Goal: Task Accomplishment & Management: Manage account settings

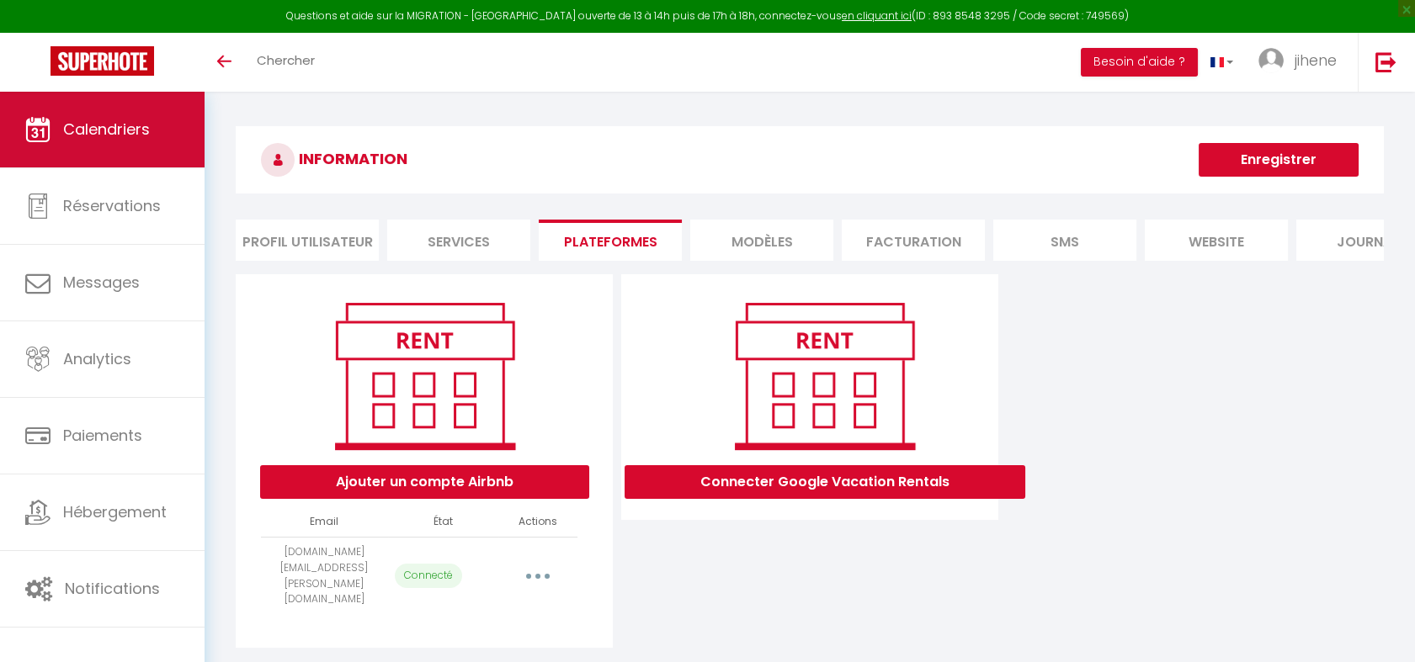
click at [182, 106] on link "Calendriers" at bounding box center [102, 130] width 205 height 76
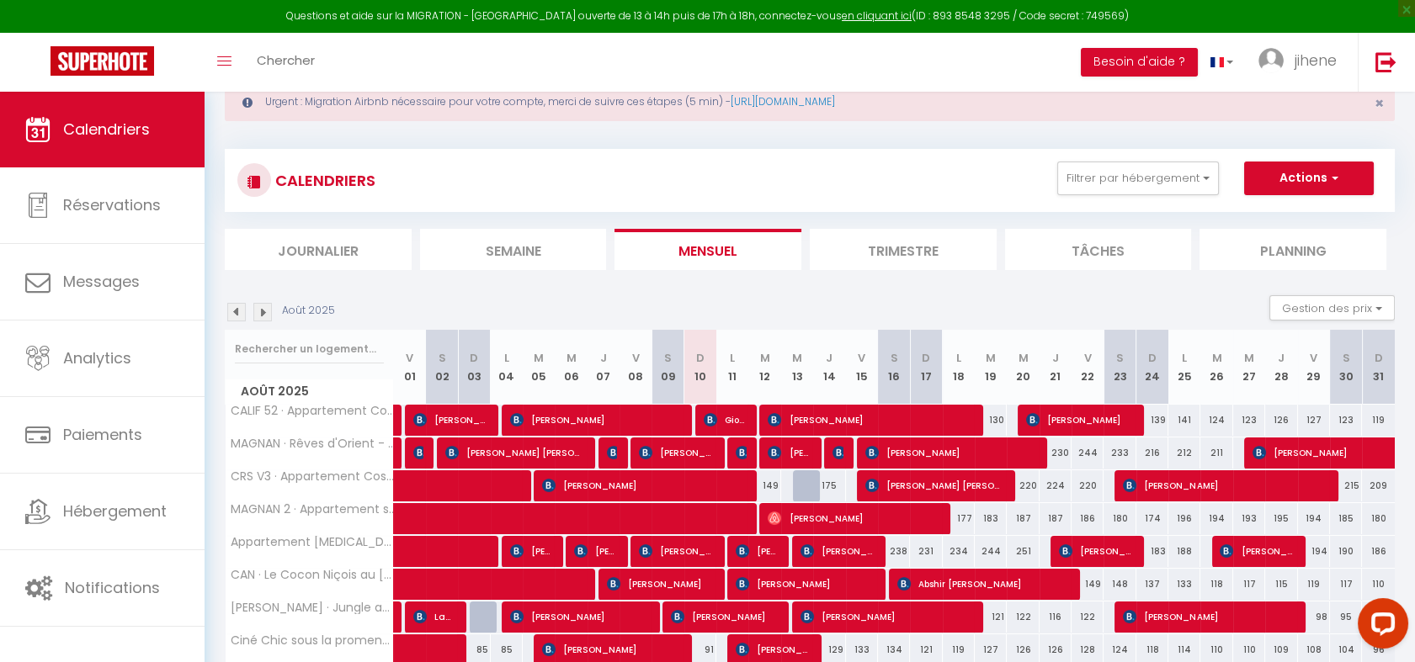
scroll to position [54, 0]
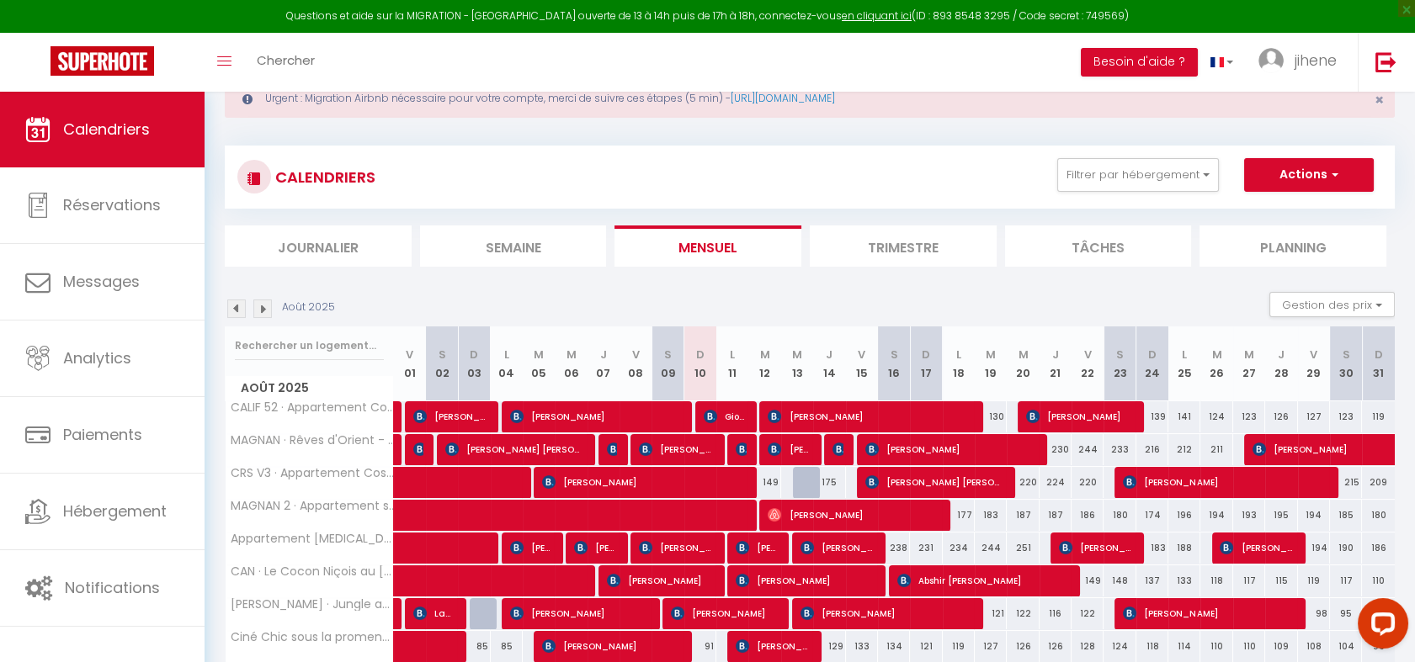
click at [263, 311] on img at bounding box center [262, 309] width 19 height 19
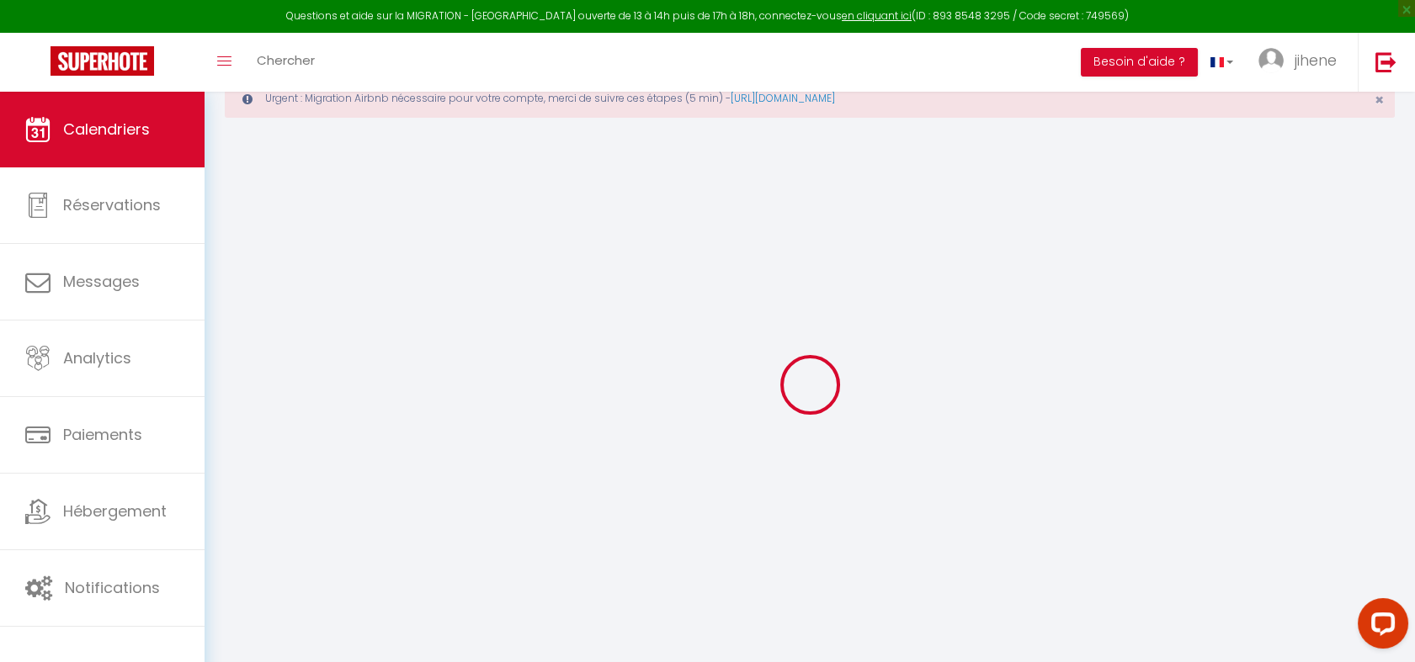
select select
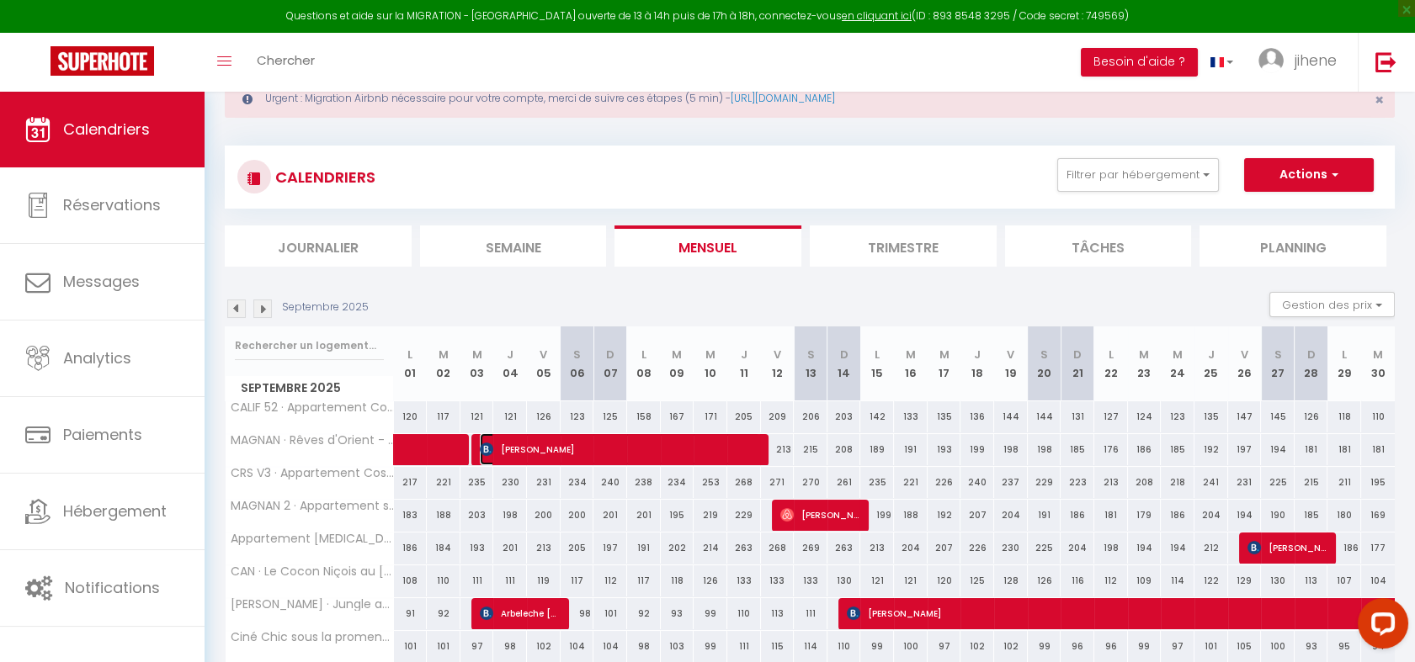
click at [599, 444] on span "[PERSON_NAME]" at bounding box center [620, 449] width 280 height 32
select select "OK"
select select "0"
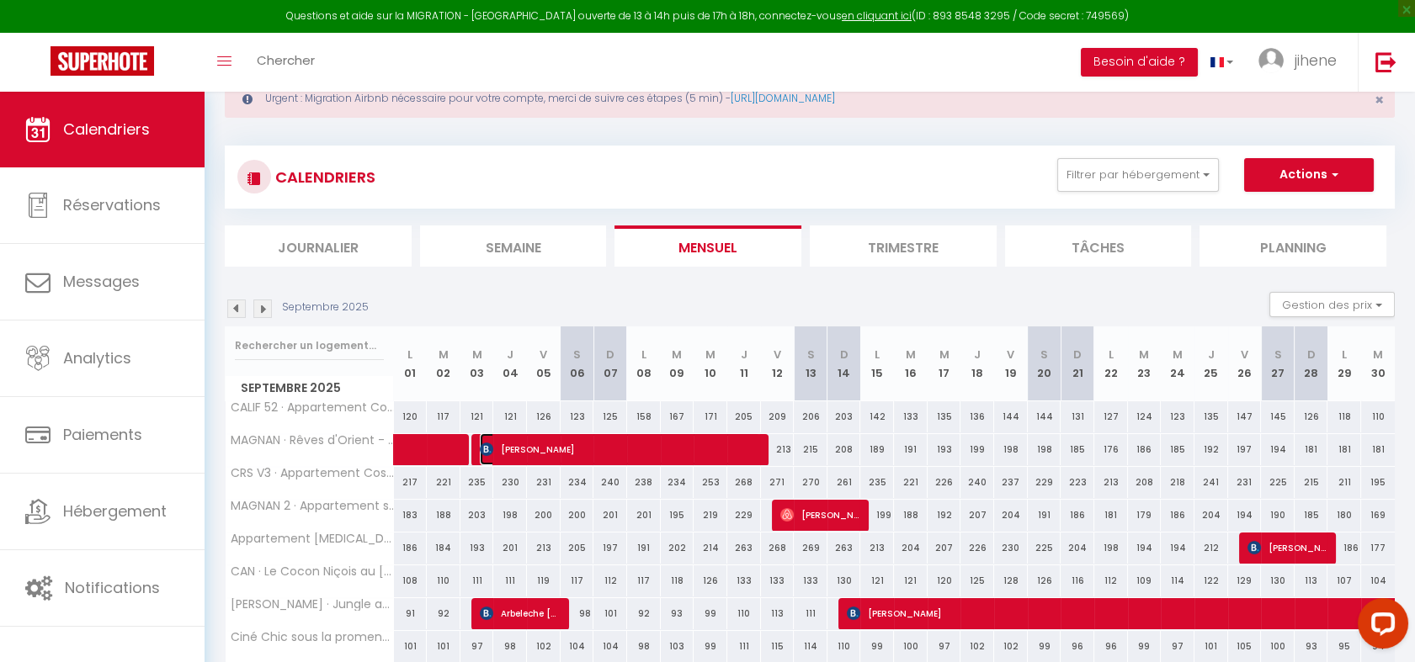
select select "1"
select select
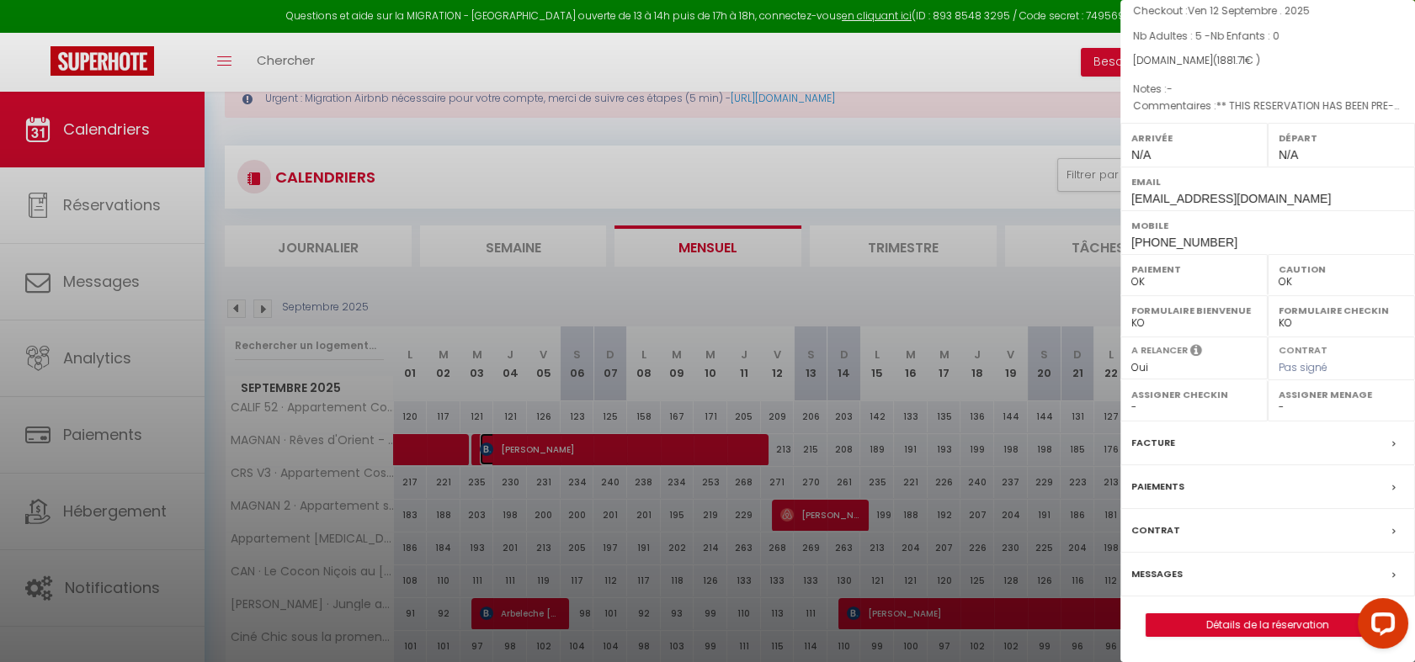
scroll to position [164, 0]
click at [114, 338] on div at bounding box center [707, 331] width 1415 height 662
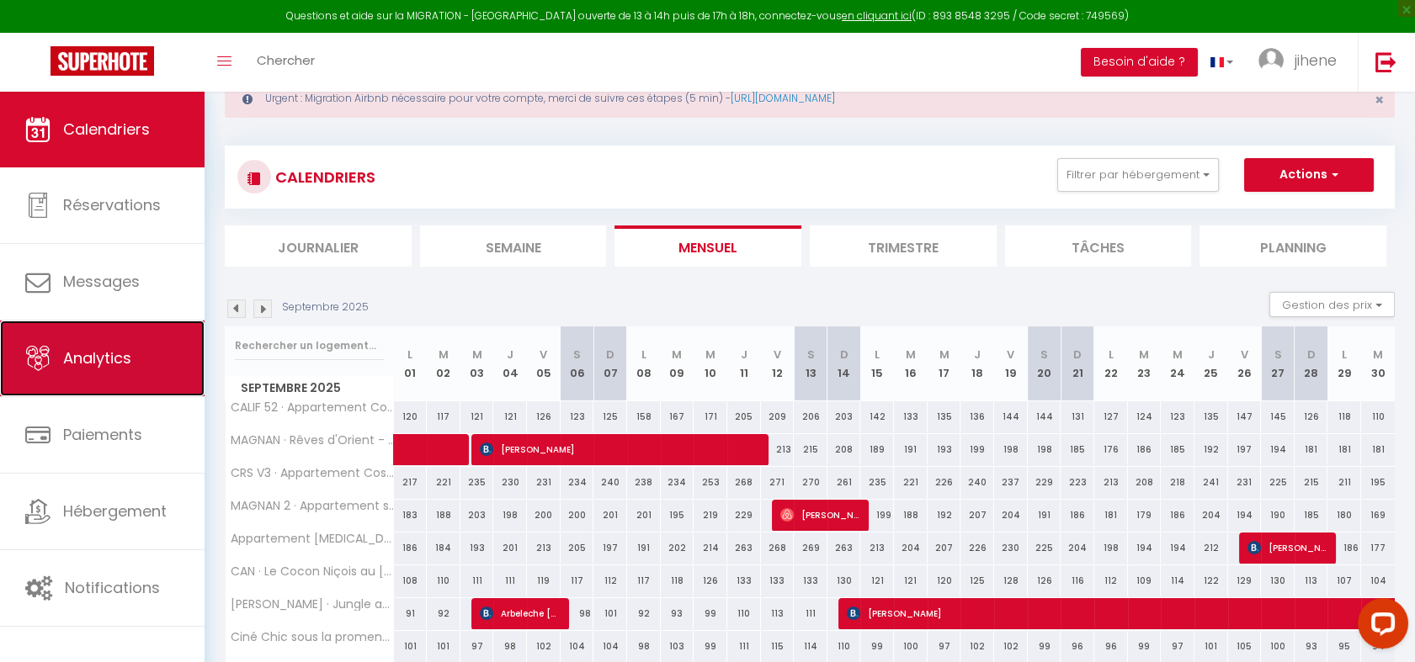
click at [105, 349] on span "Analytics" at bounding box center [97, 358] width 68 height 21
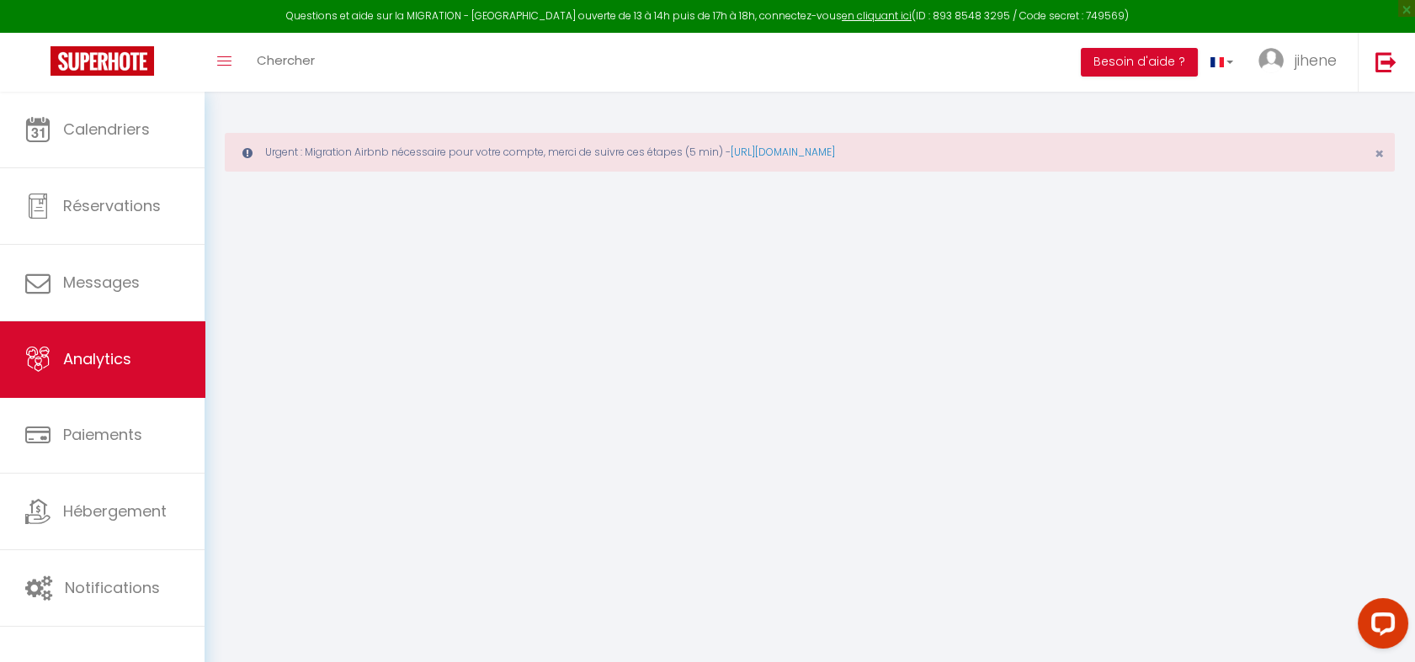
select select "2025"
select select "8"
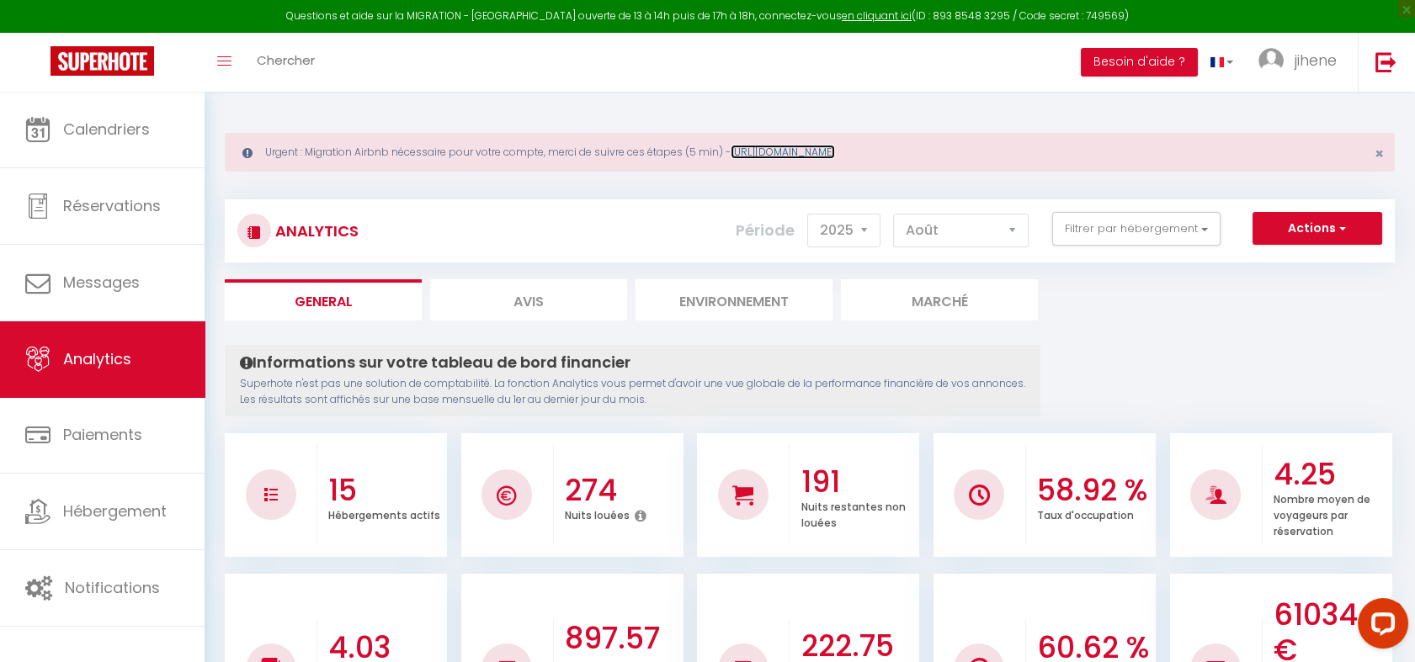
click at [824, 151] on link "[URL][DOMAIN_NAME]" at bounding box center [783, 152] width 104 height 14
click at [1316, 61] on span "jihene" at bounding box center [1316, 60] width 42 height 21
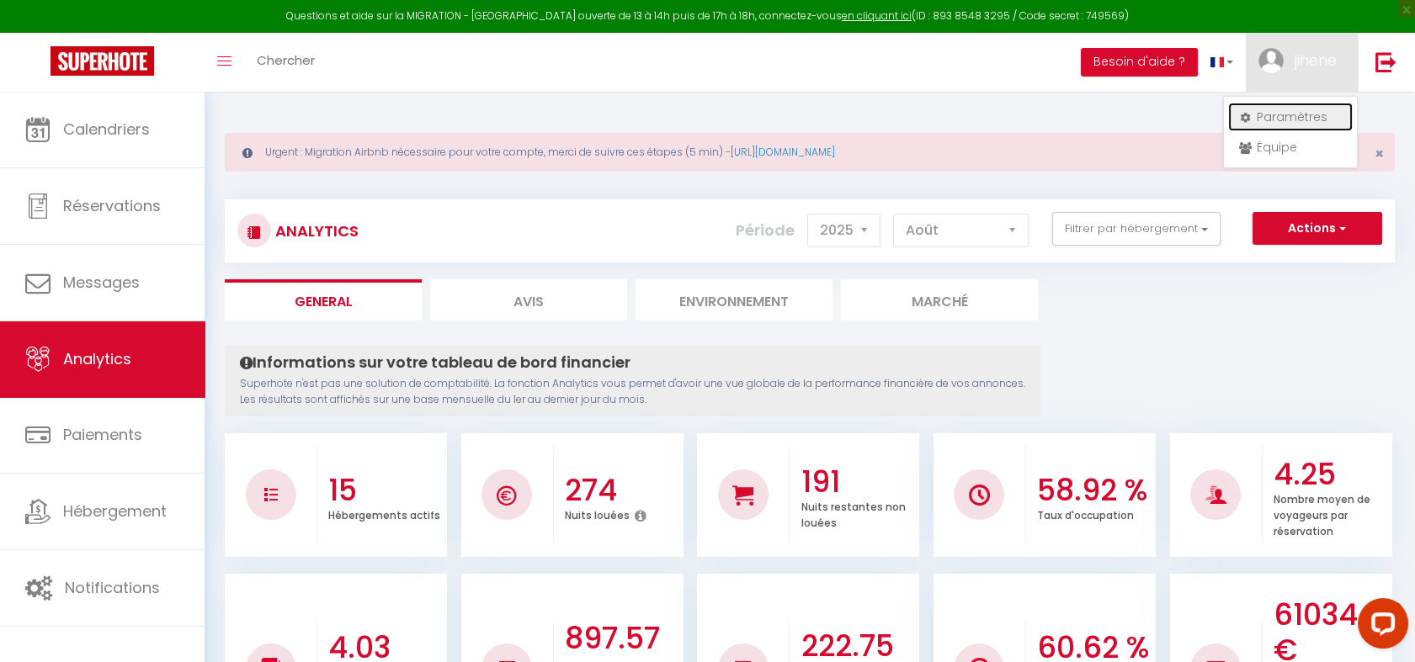
click at [1270, 121] on link "Paramètres" at bounding box center [1290, 117] width 125 height 29
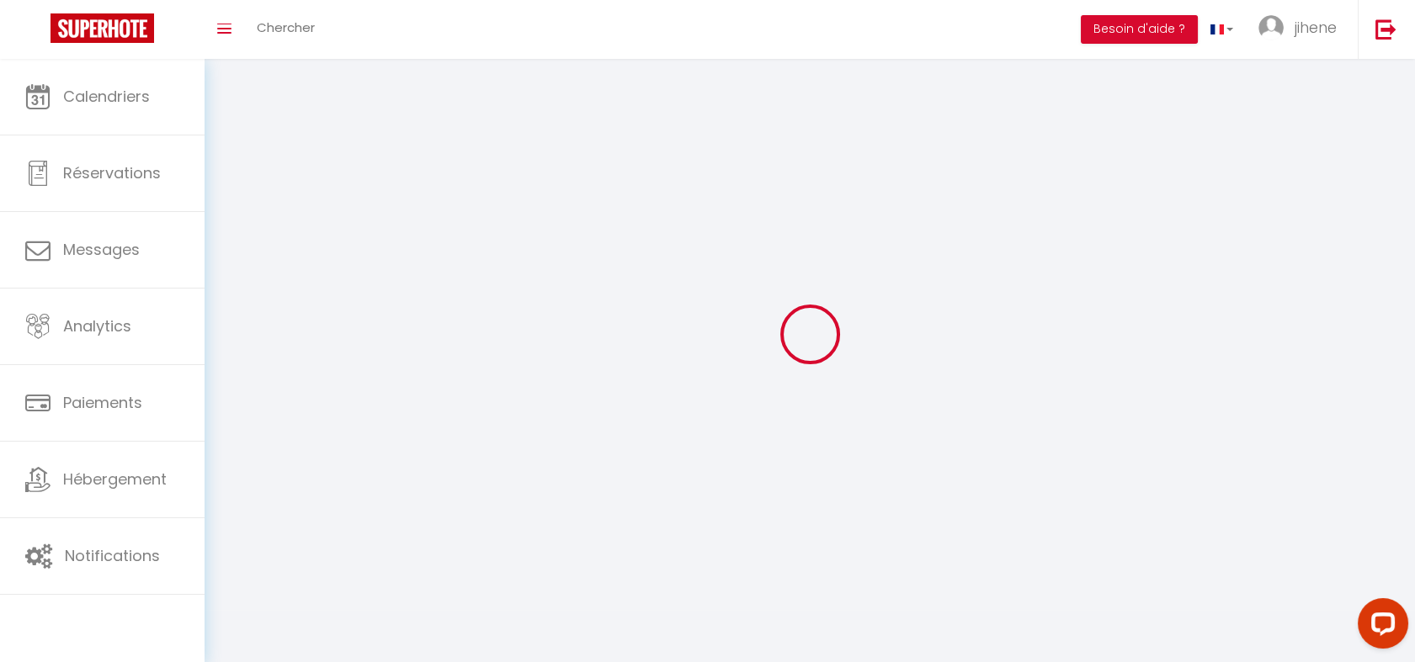
type input "jihene"
type input "OUERTANI"
type input "0662916911"
type input "[STREET_ADDRESS][PERSON_NAME]"
type input "06200"
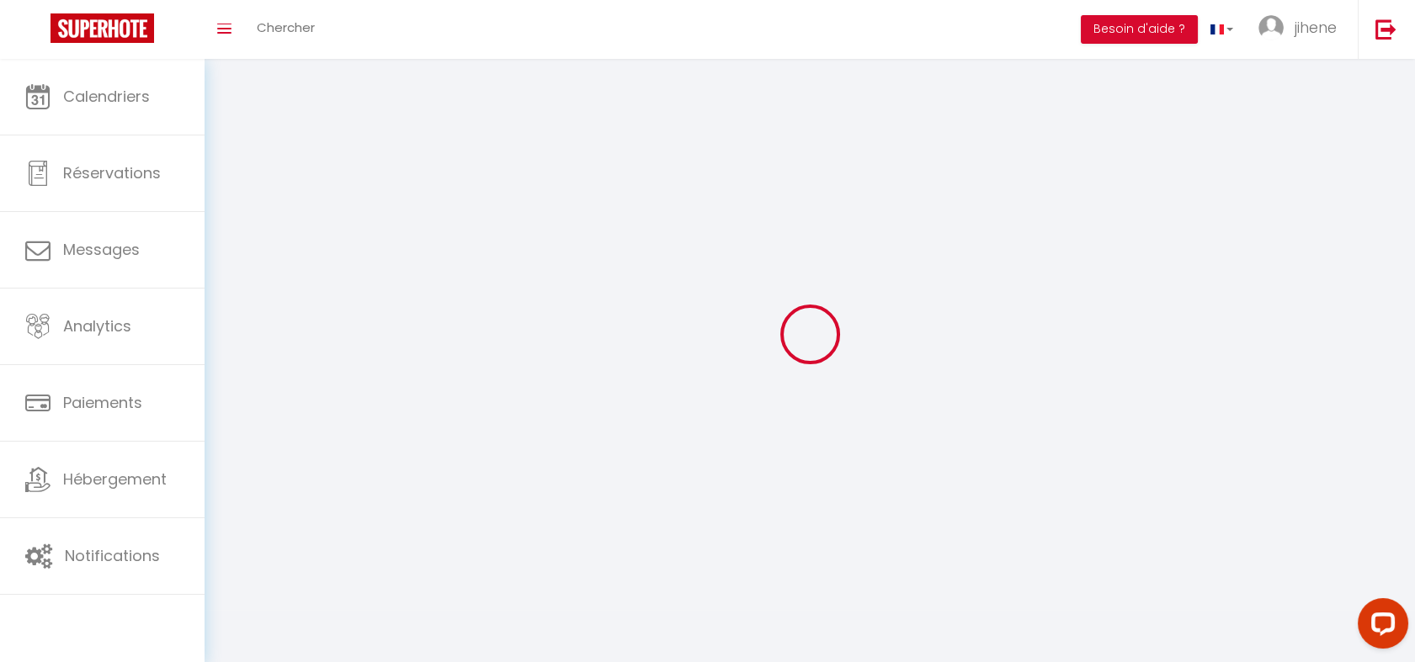
type input "nice"
type input "LPIspoRpJ4ZrUihWsG2egaD0m"
type input "yVz6yGEmJJnAb53fv2lfP1cDd"
select select "28"
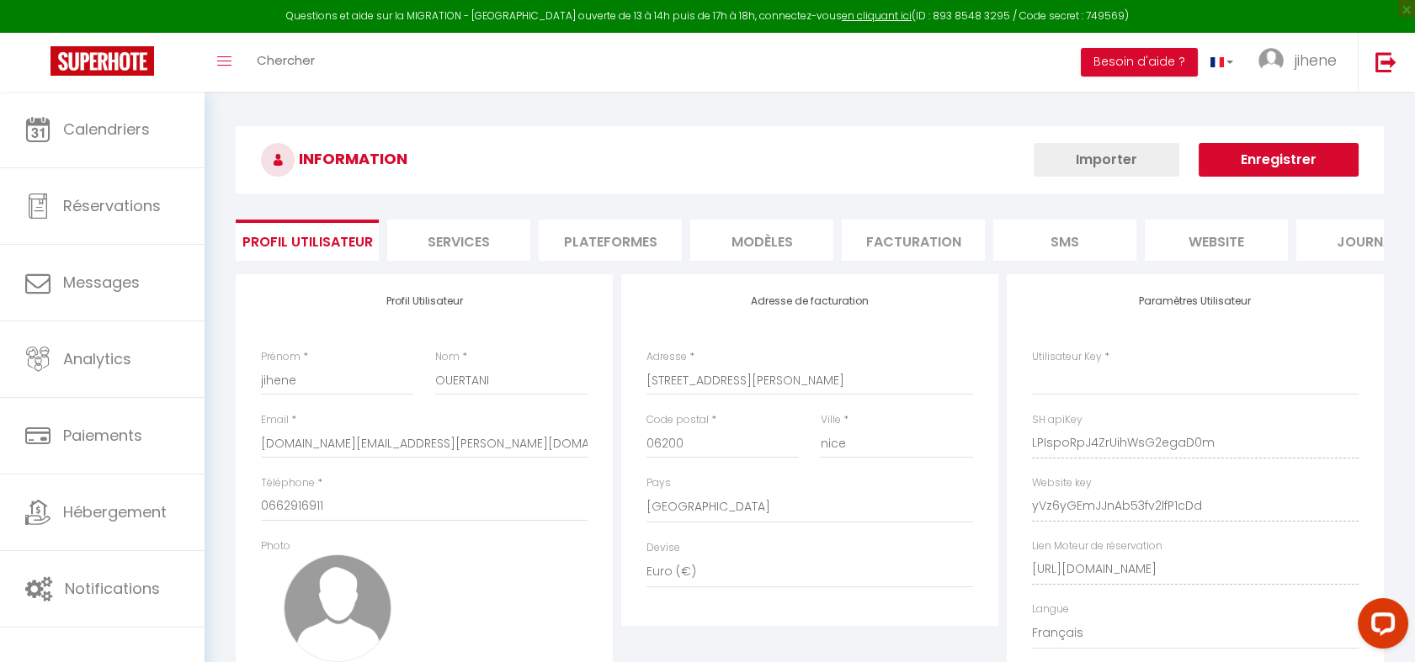
type input "LPIspoRpJ4ZrUihWsG2egaD0m"
type input "yVz6yGEmJJnAb53fv2lfP1cDd"
type input "[URL][DOMAIN_NAME]"
select select "fr"
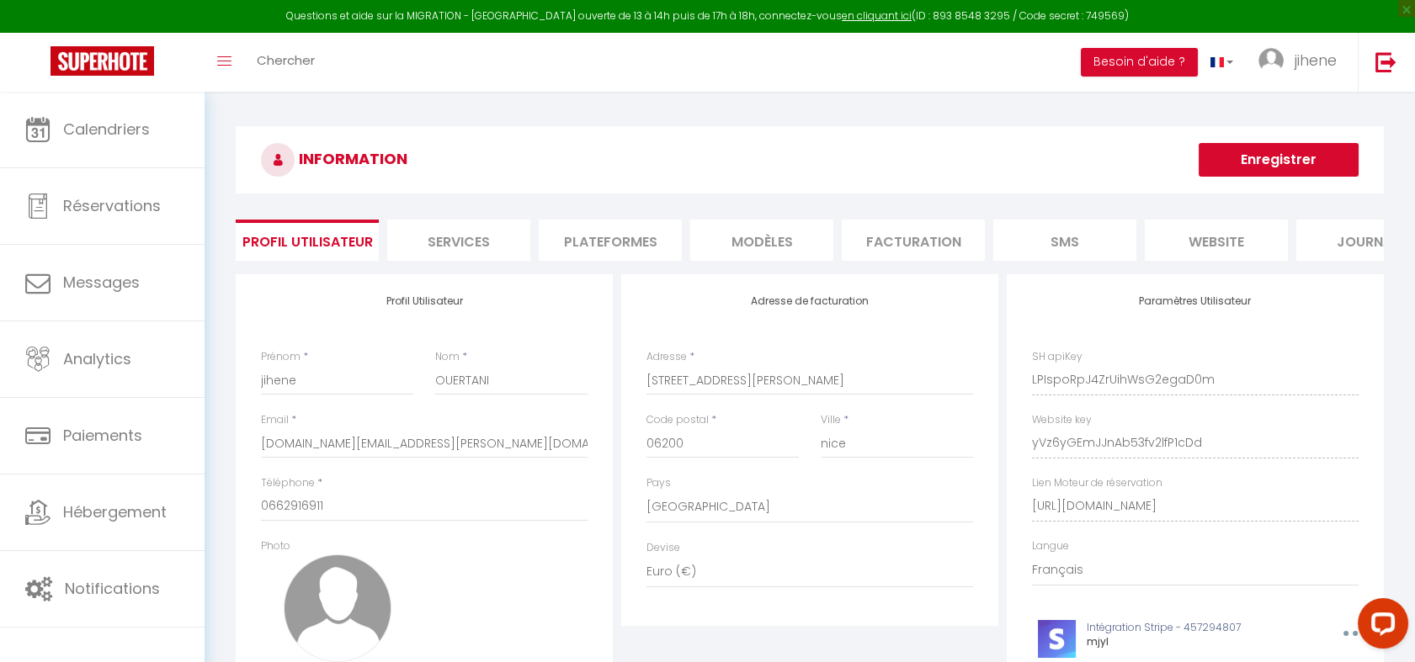
click at [599, 237] on li "Plateformes" at bounding box center [610, 240] width 143 height 41
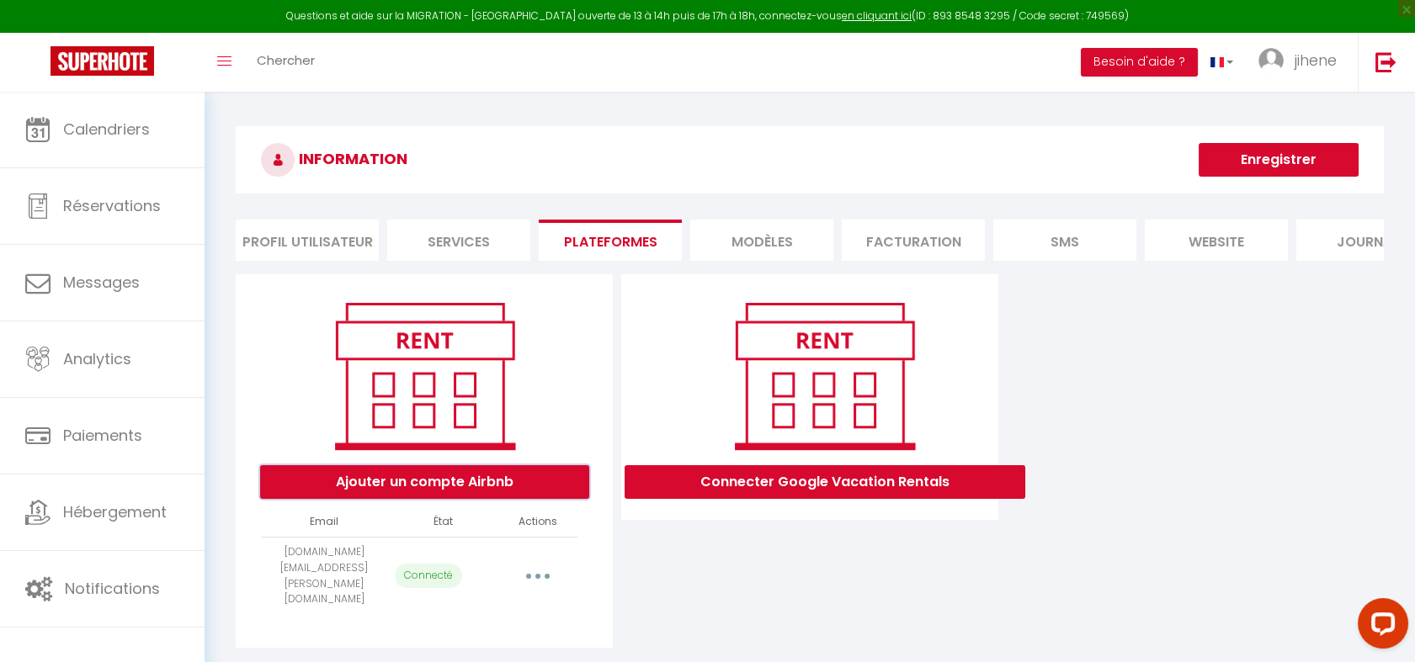
click at [513, 487] on button "Ajouter un compte Airbnb" at bounding box center [424, 482] width 329 height 34
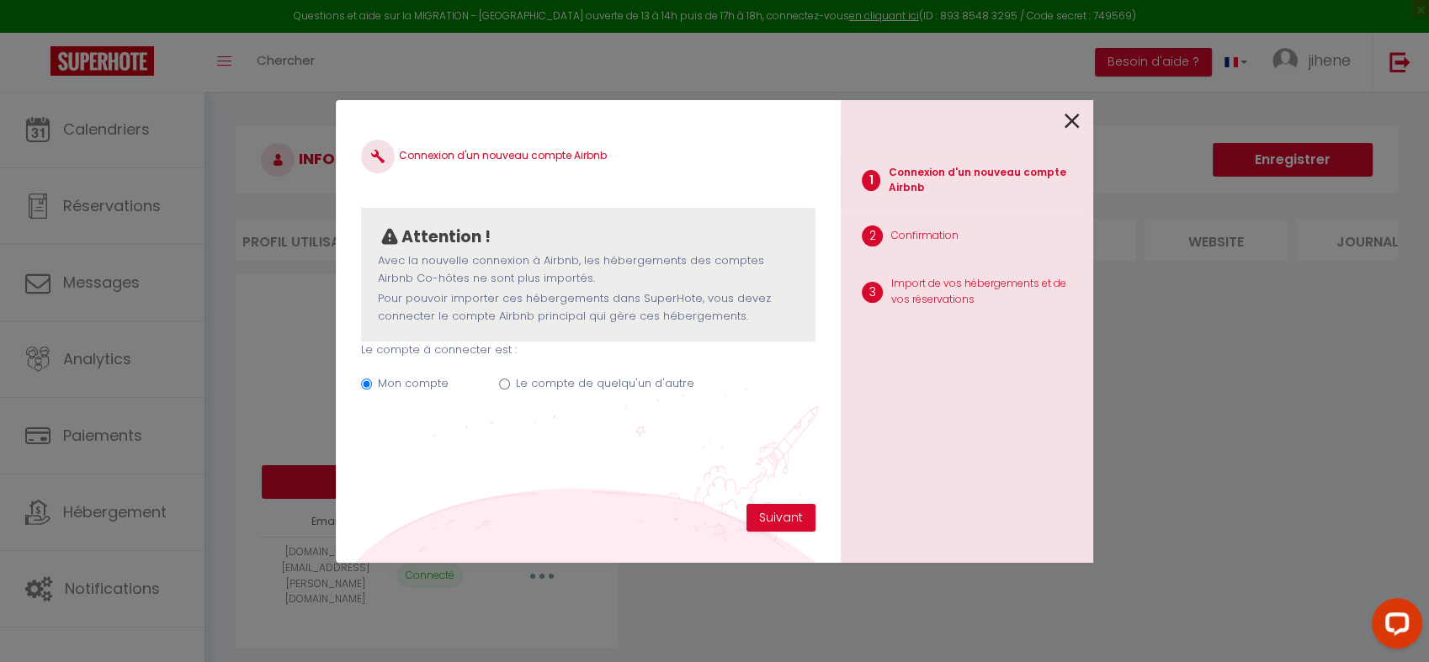
click at [502, 385] on input "Le compte de quelqu'un d'autre" at bounding box center [504, 384] width 11 height 11
radio input "true"
radio input "false"
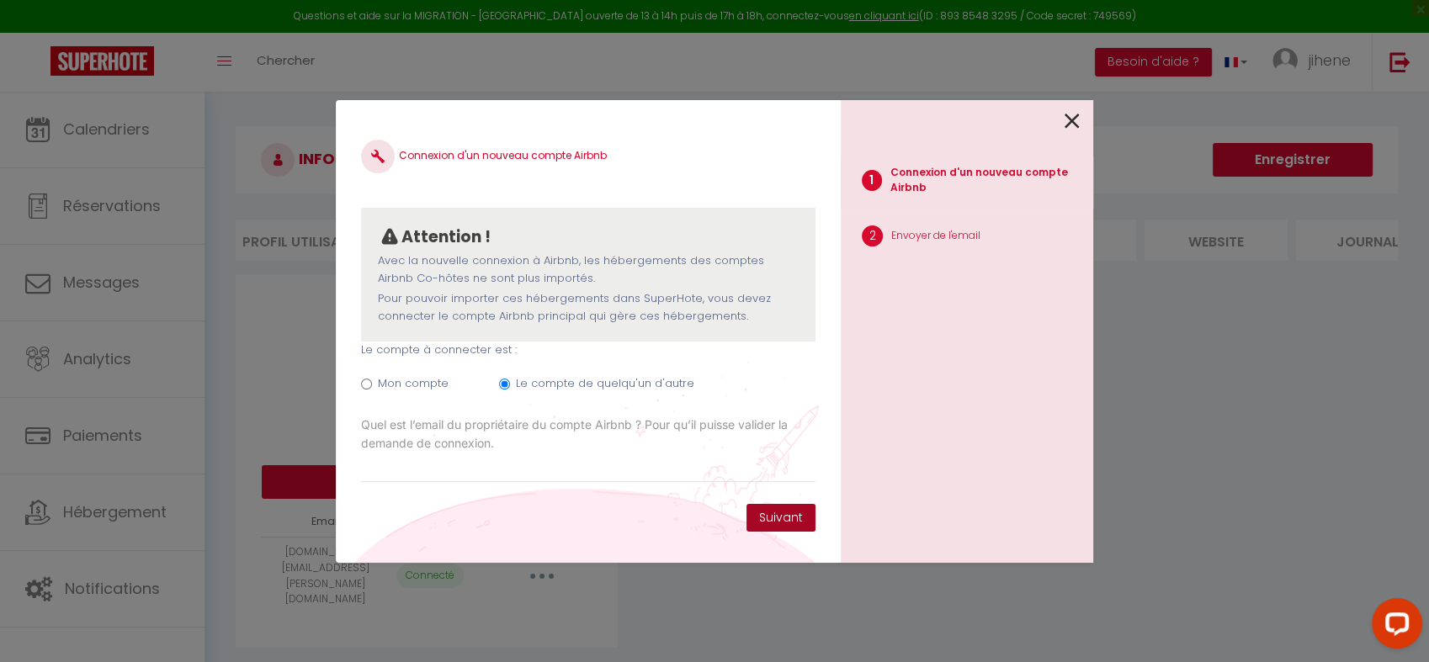
click at [757, 510] on button "Suivant" at bounding box center [781, 518] width 69 height 29
click at [609, 457] on input "Email connexion Airbnb" at bounding box center [588, 468] width 455 height 30
type input "[DOMAIN_NAME][EMAIL_ADDRESS][PERSON_NAME][DOMAIN_NAME]"
click at [756, 522] on button "Suivant" at bounding box center [781, 518] width 69 height 29
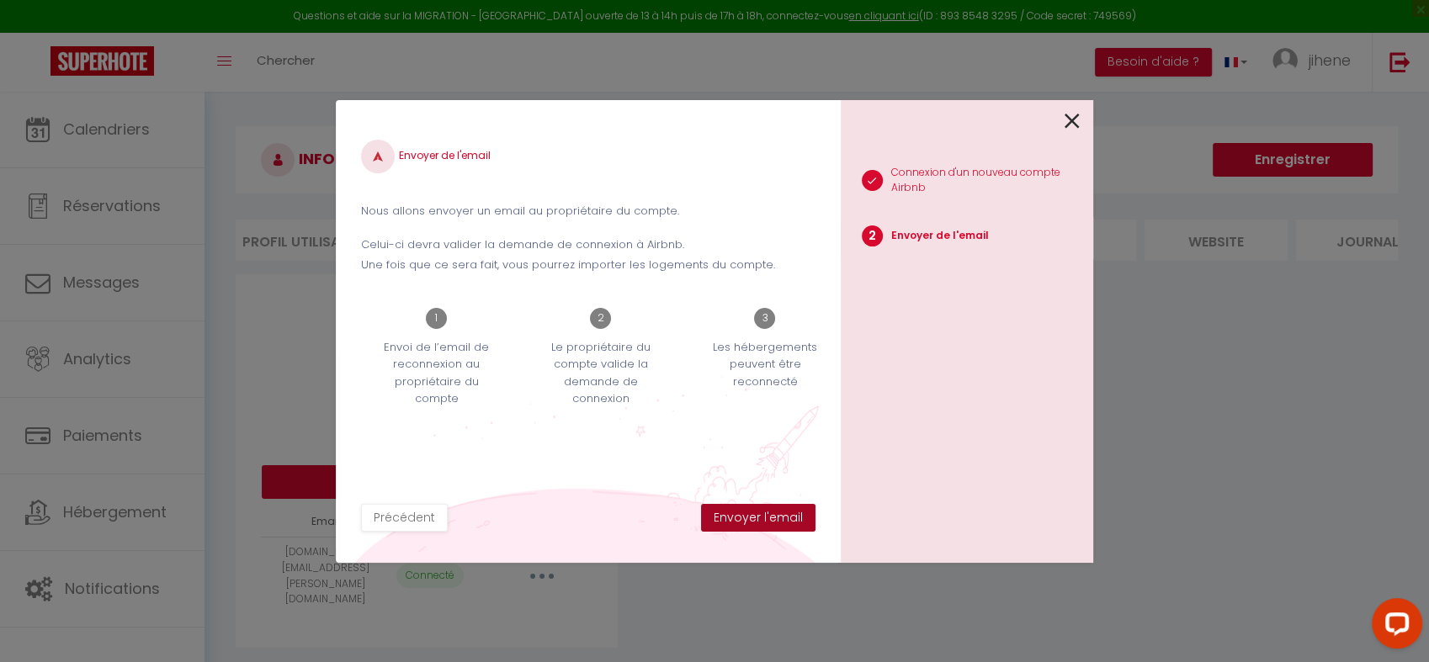
click at [777, 519] on button "Envoyer l'email" at bounding box center [758, 518] width 114 height 29
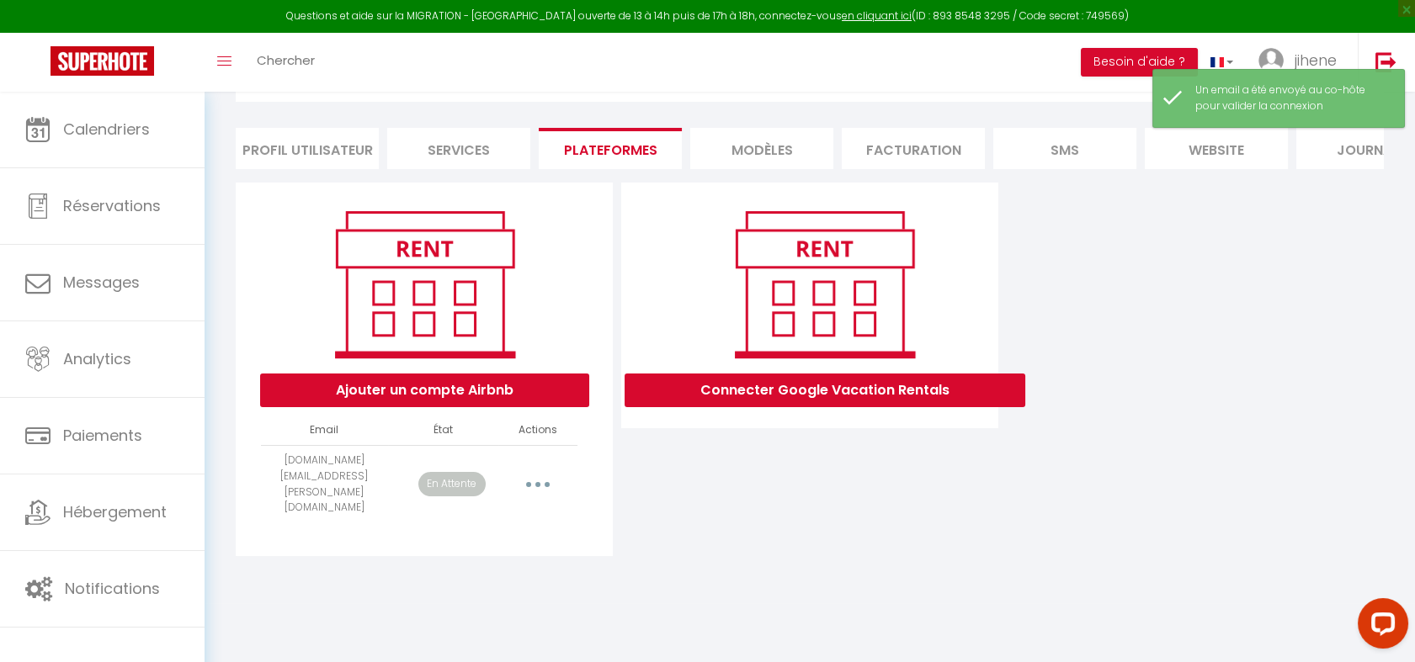
scroll to position [58, 0]
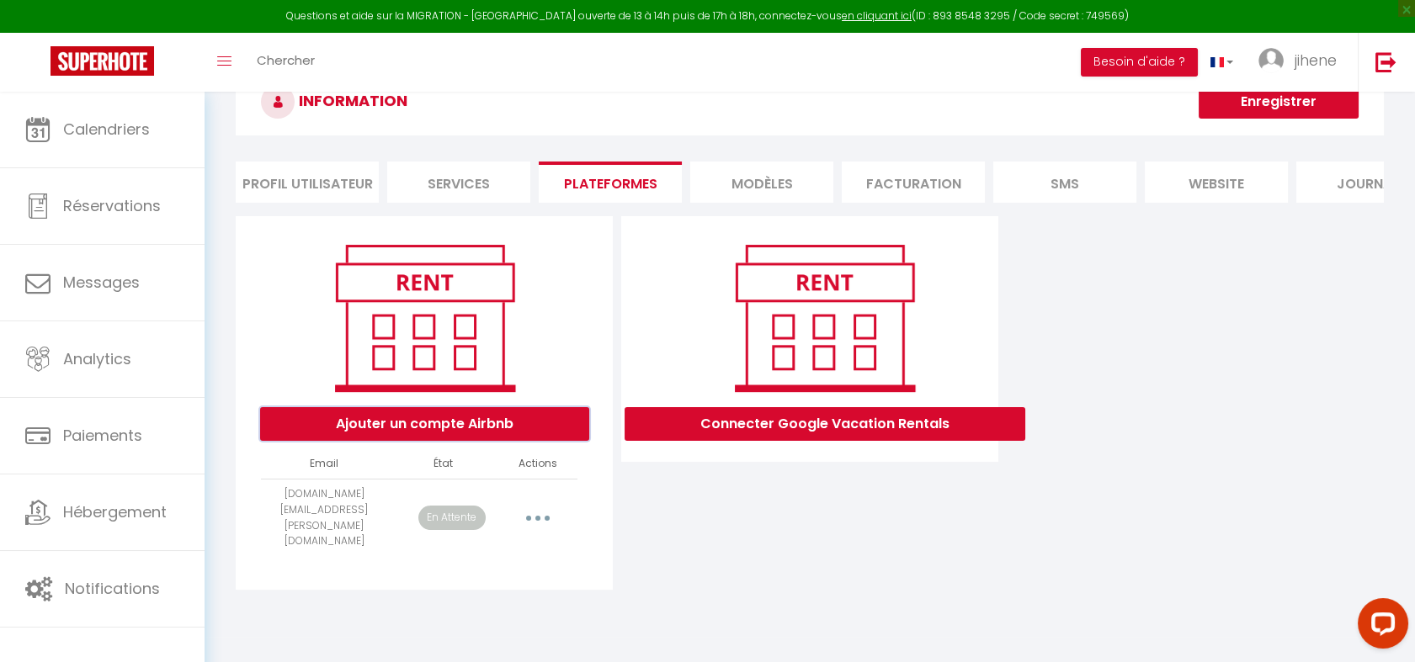
click at [518, 433] on button "Ajouter un compte Airbnb" at bounding box center [424, 424] width 329 height 34
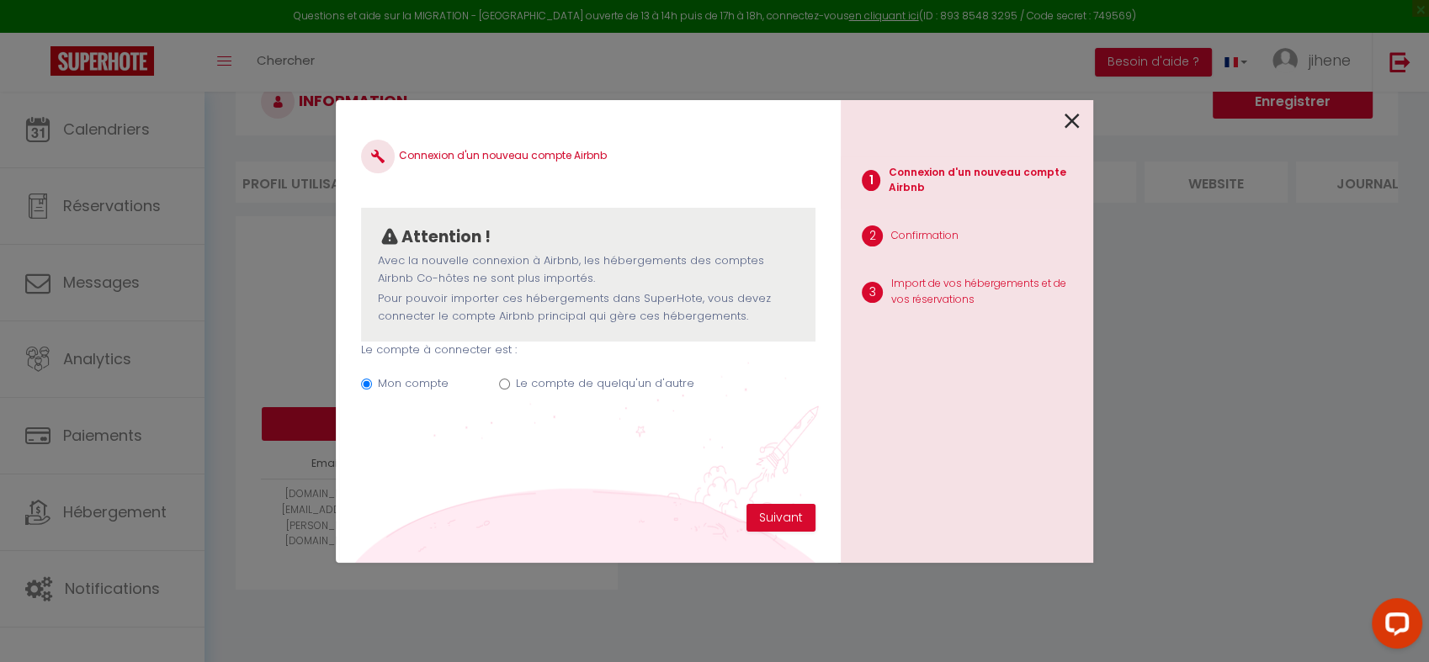
click at [531, 384] on label "Le compte de quelqu'un d'autre" at bounding box center [605, 383] width 178 height 17
click at [510, 384] on input "Le compte de quelqu'un d'autre" at bounding box center [504, 384] width 11 height 11
radio input "true"
radio input "false"
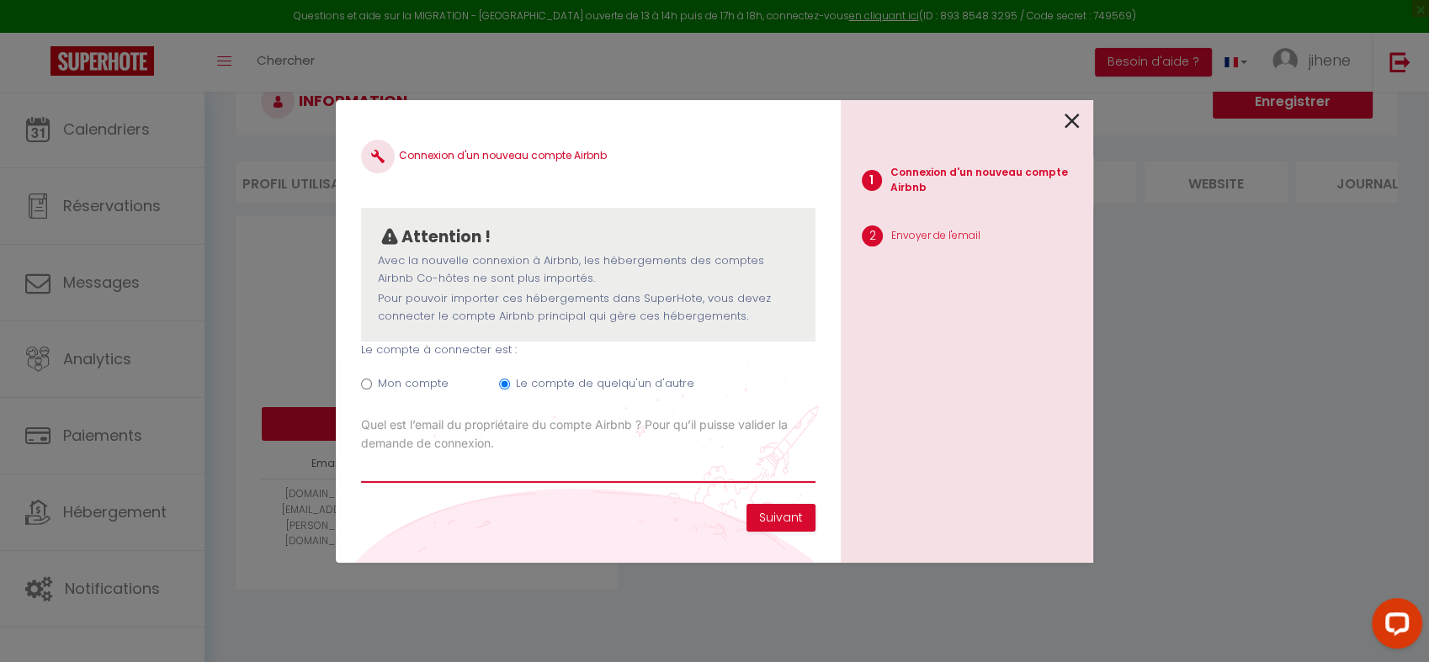
click at [598, 453] on input "Email connexion Airbnb" at bounding box center [588, 468] width 455 height 30
type input "[EMAIL_ADDRESS][DOMAIN_NAME]"
click at [778, 513] on button "Suivant" at bounding box center [781, 518] width 69 height 29
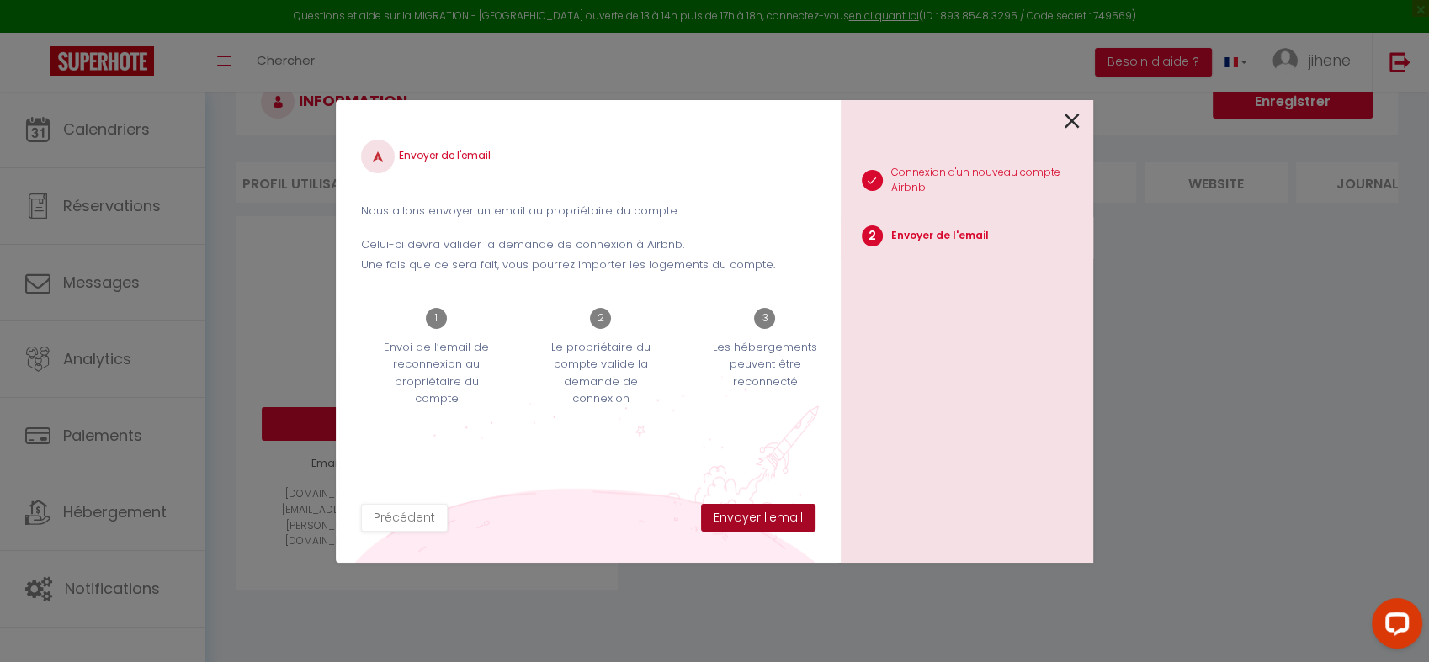
click at [781, 515] on button "Envoyer l'email" at bounding box center [758, 518] width 114 height 29
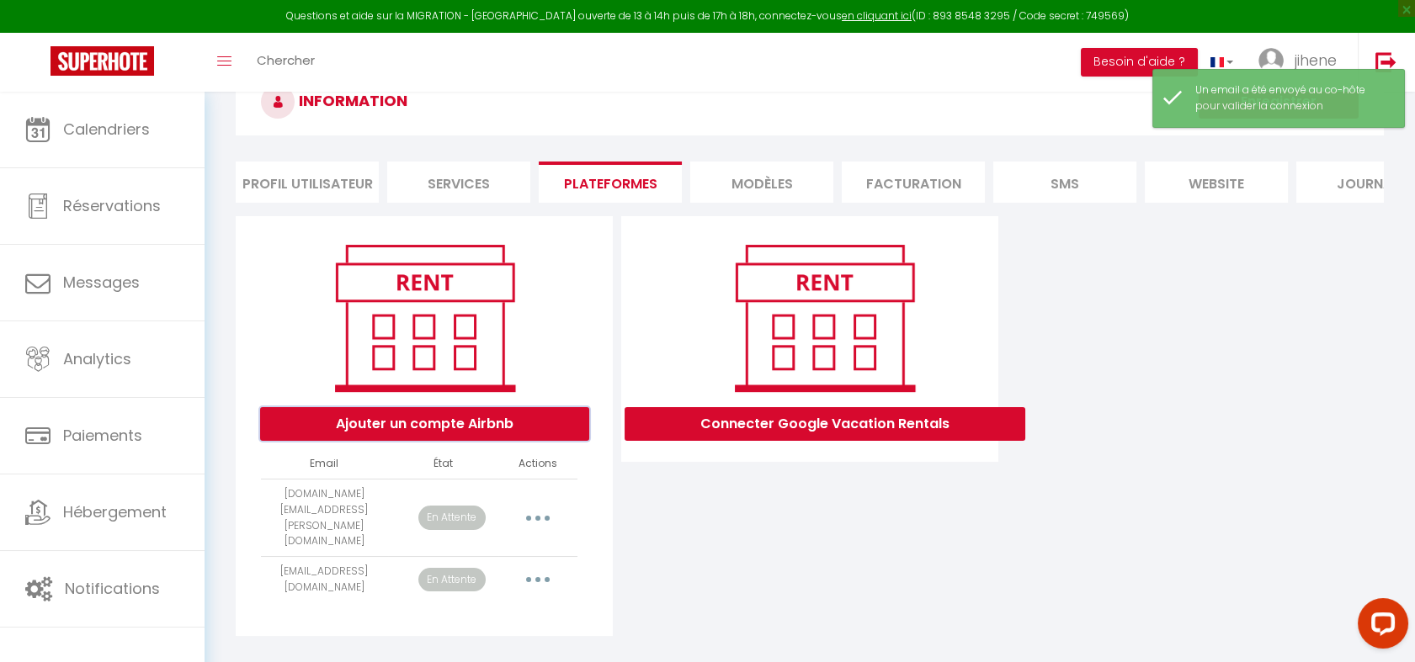
click at [536, 441] on button "Ajouter un compte Airbnb" at bounding box center [424, 424] width 329 height 34
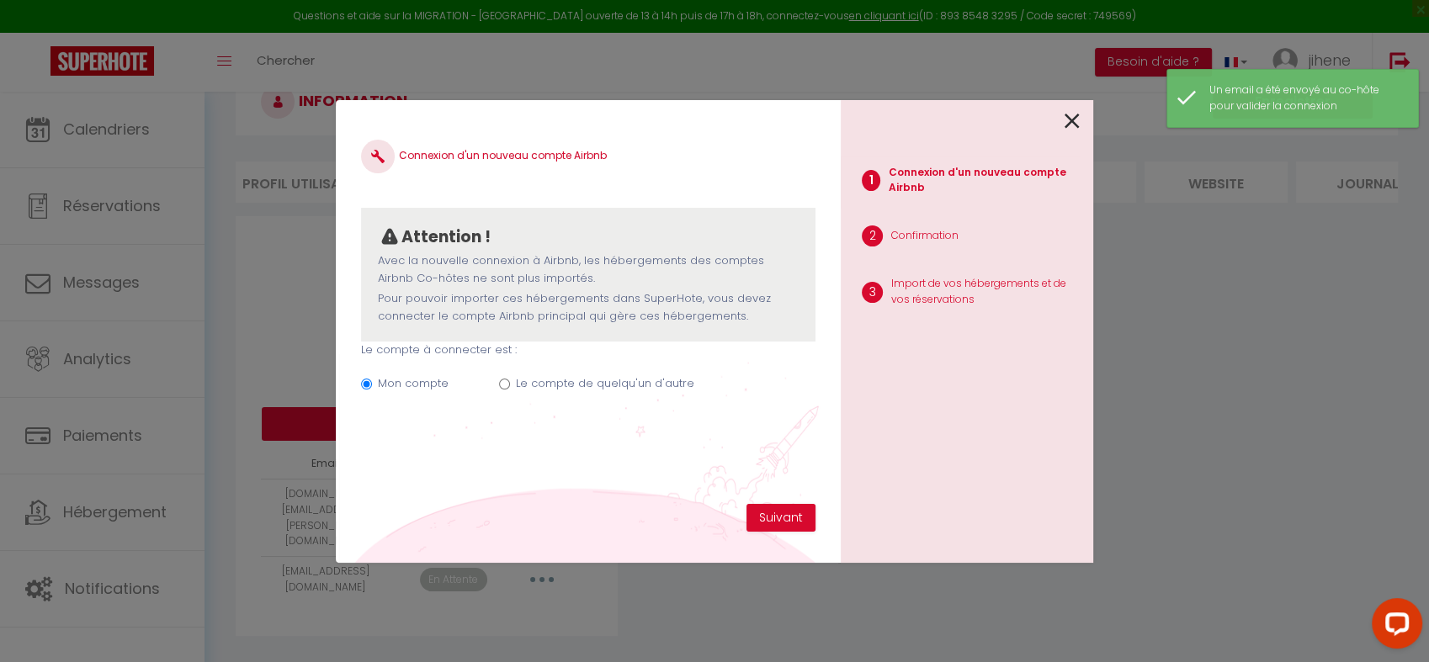
click at [535, 378] on label "Le compte de quelqu'un d'autre" at bounding box center [605, 383] width 178 height 17
click at [510, 379] on input "Le compte de quelqu'un d'autre" at bounding box center [504, 384] width 11 height 11
radio input "true"
radio input "false"
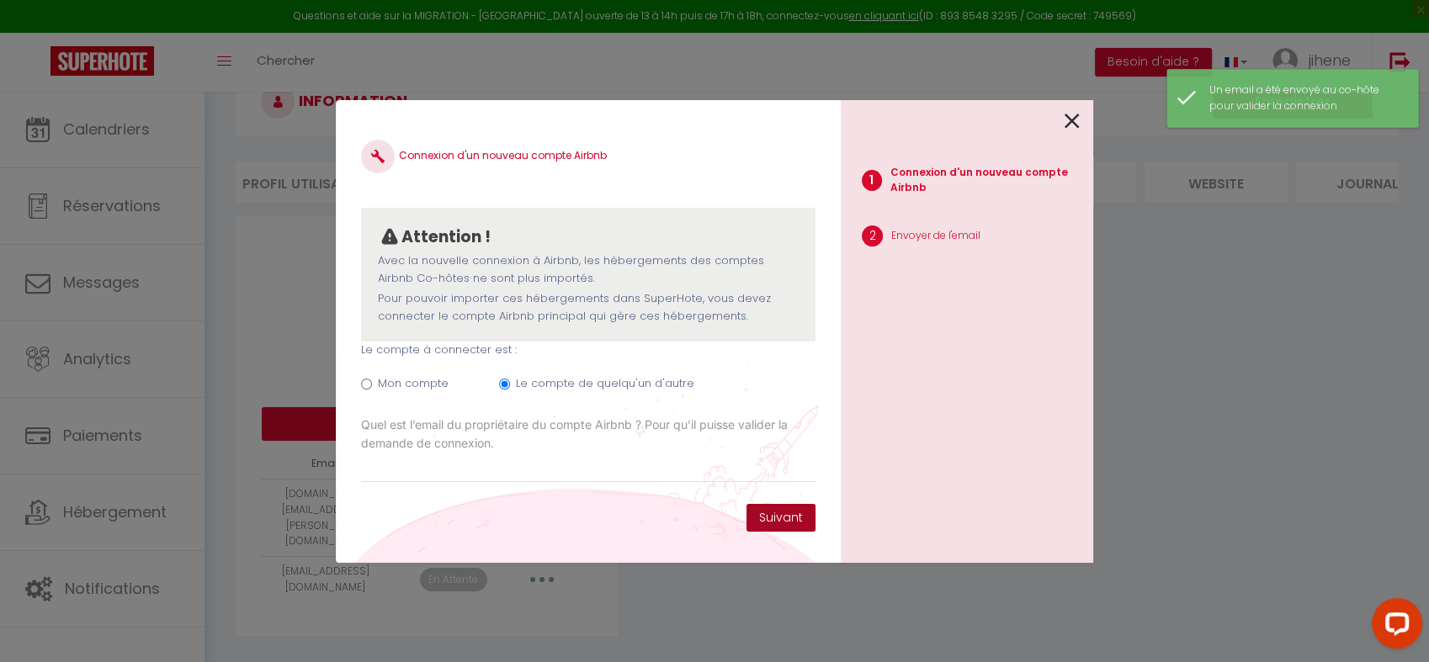
click at [764, 518] on button "Suivant" at bounding box center [781, 518] width 69 height 29
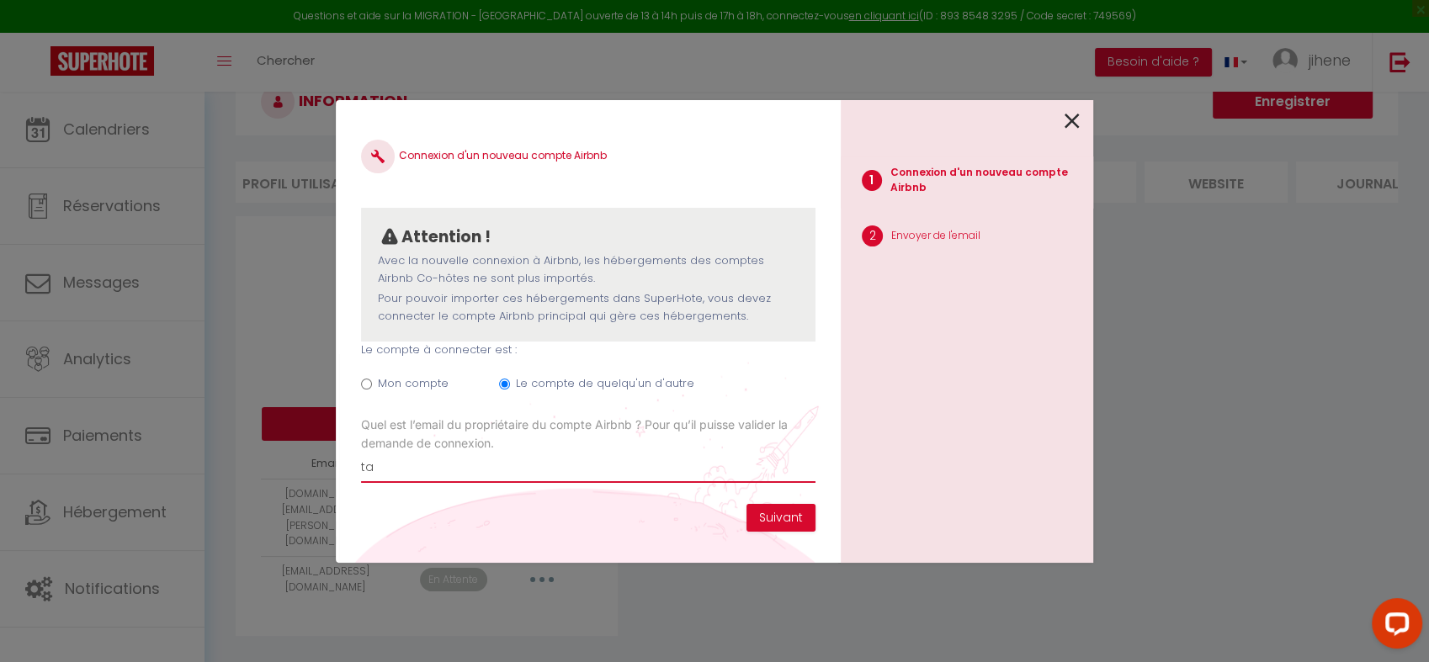
type input "[EMAIL_ADDRESS][DOMAIN_NAME]"
click at [763, 519] on button "Suivant" at bounding box center [781, 518] width 69 height 29
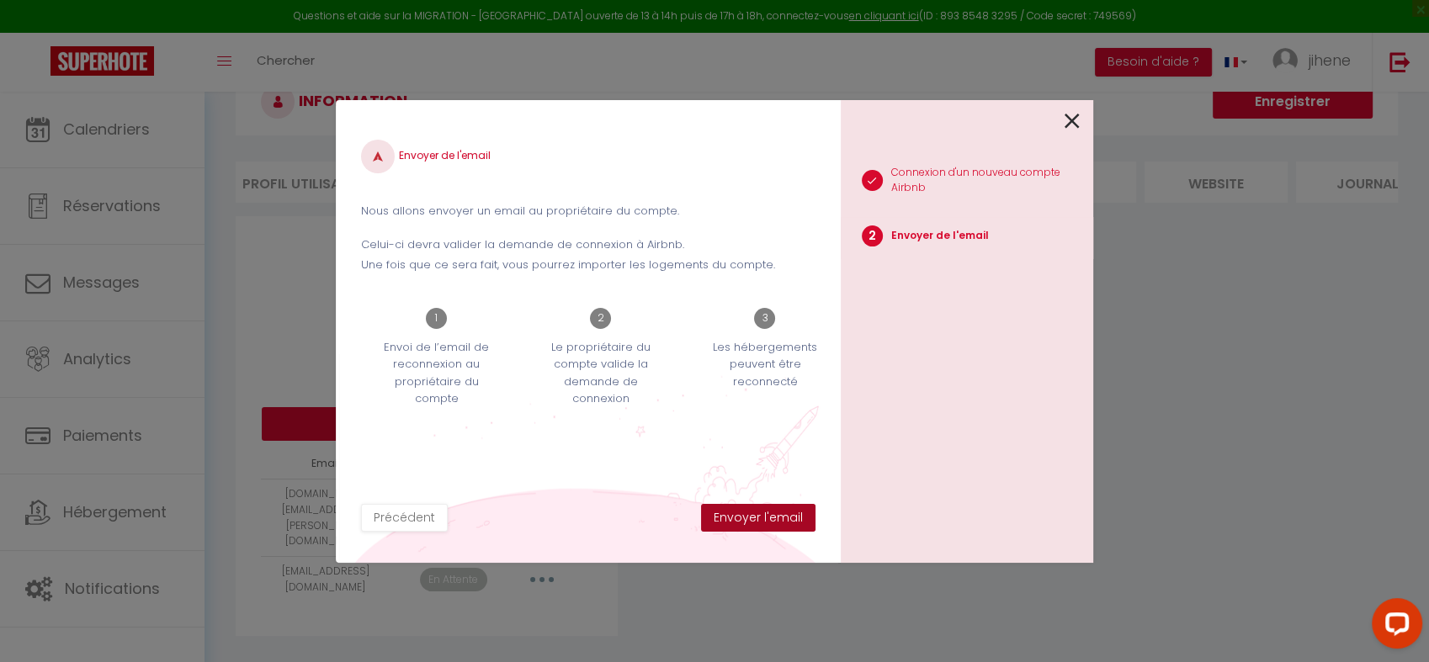
click at [777, 519] on button "Envoyer l'email" at bounding box center [758, 518] width 114 height 29
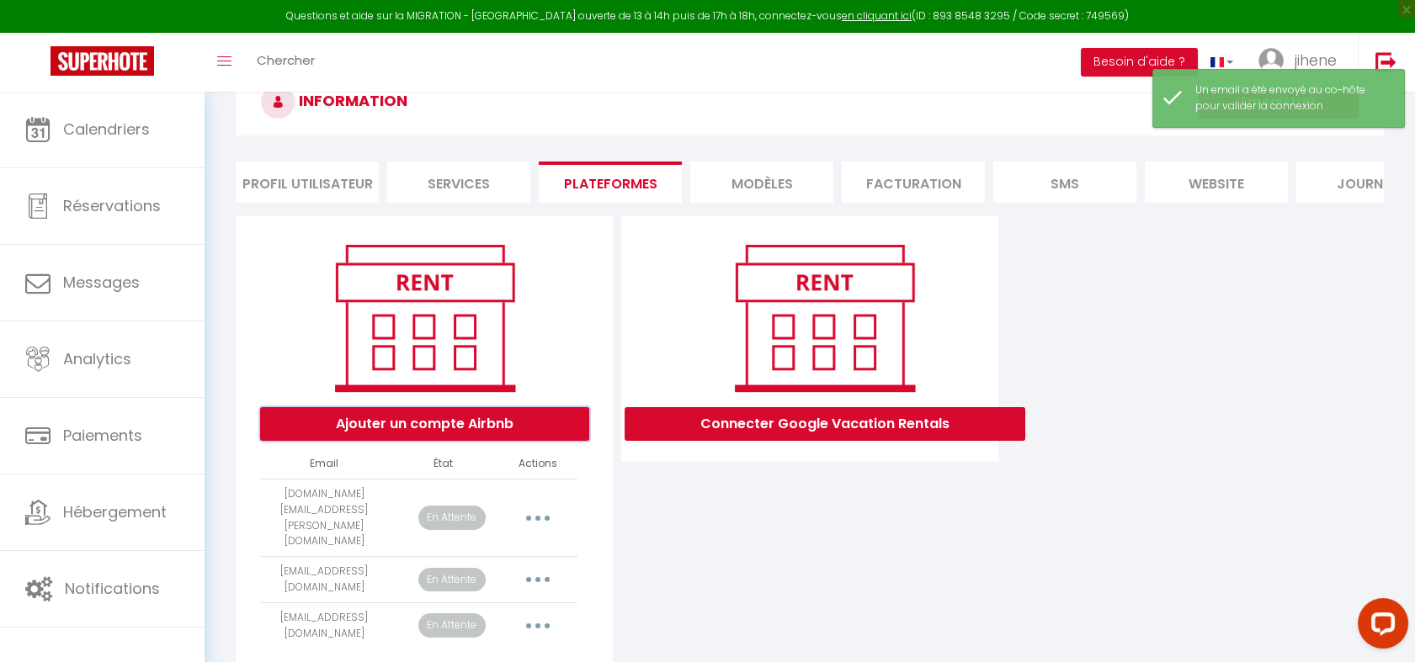
click at [519, 440] on button "Ajouter un compte Airbnb" at bounding box center [424, 424] width 329 height 34
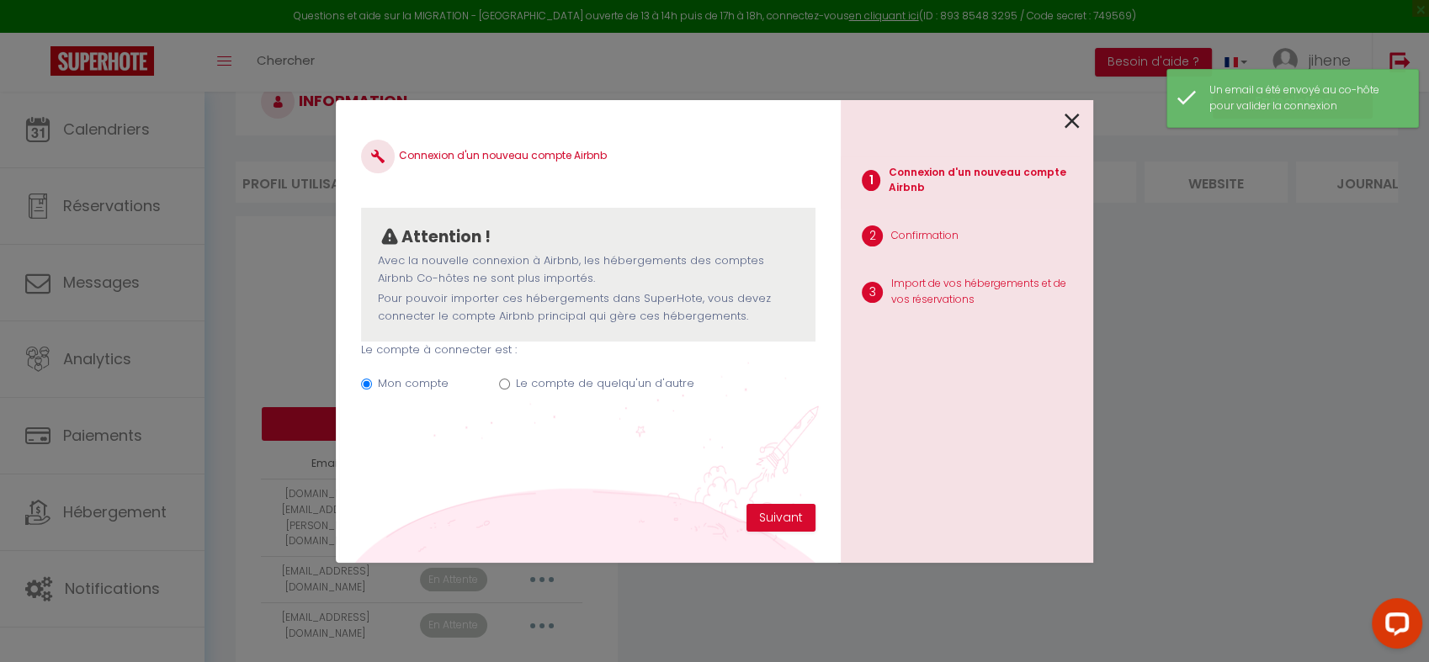
click at [535, 377] on label "Le compte de quelqu'un d'autre" at bounding box center [605, 383] width 178 height 17
click at [510, 379] on input "Le compte de quelqu'un d'autre" at bounding box center [504, 384] width 11 height 11
radio input "true"
radio input "false"
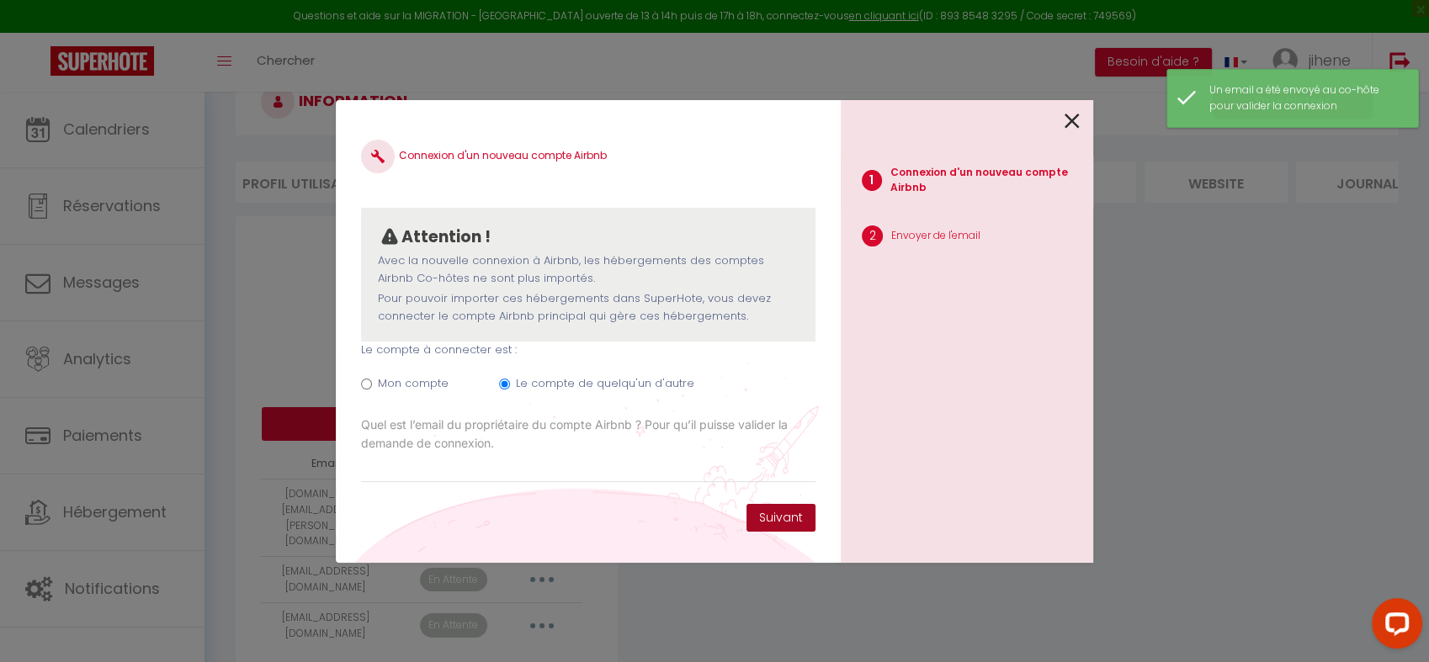
click at [768, 523] on button "Suivant" at bounding box center [781, 518] width 69 height 29
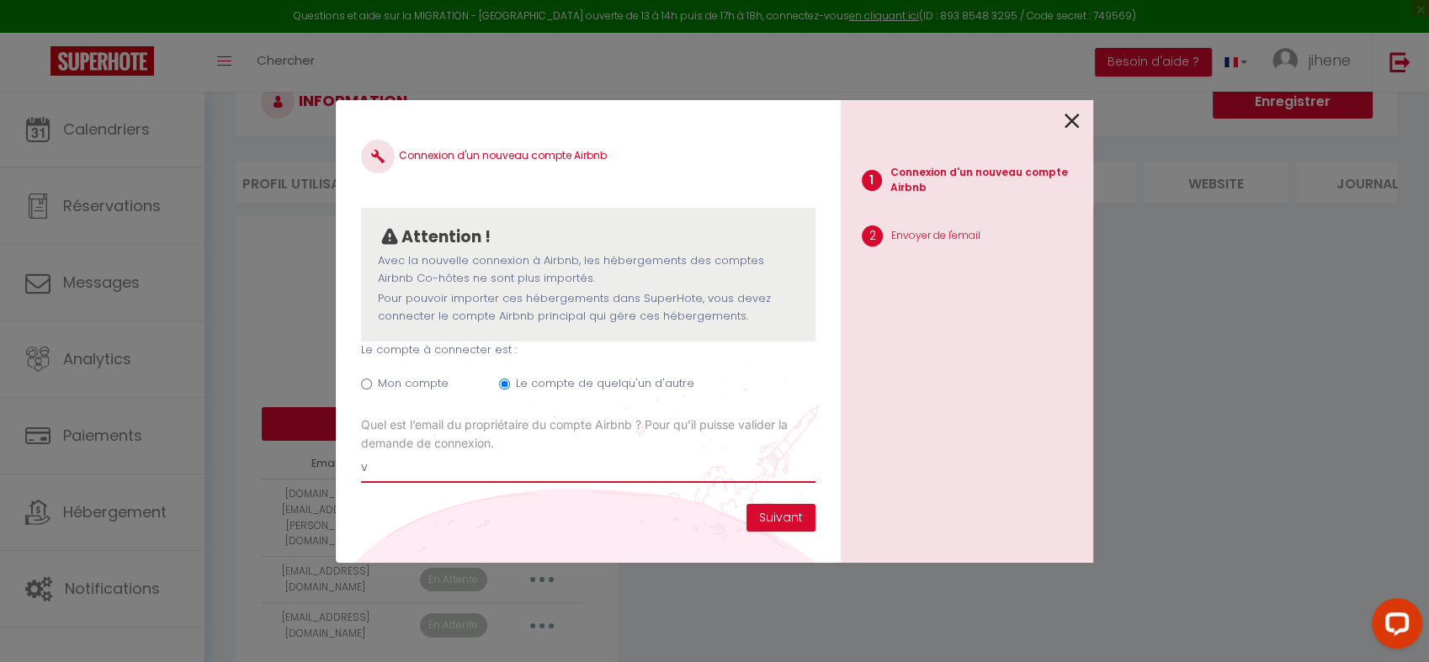
type input "[PERSON_NAME][EMAIL_ADDRESS][PERSON_NAME][DOMAIN_NAME]"
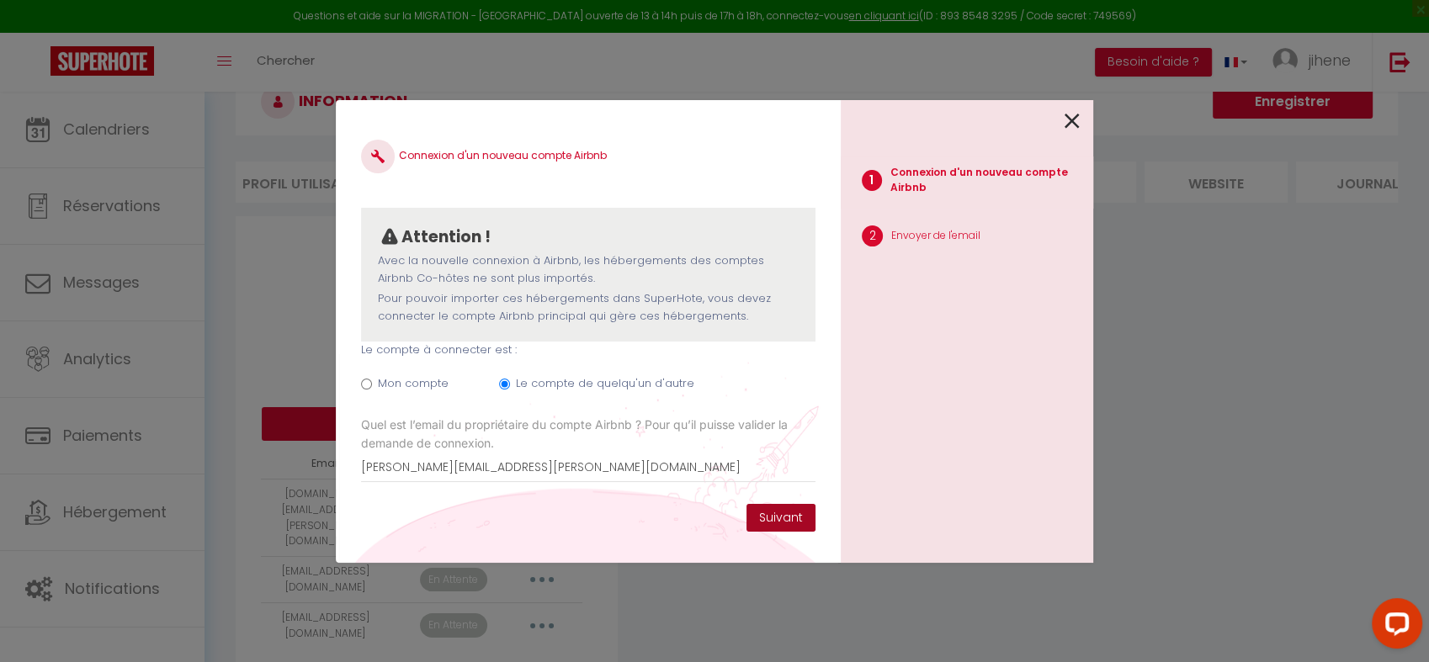
click at [776, 513] on button "Suivant" at bounding box center [781, 518] width 69 height 29
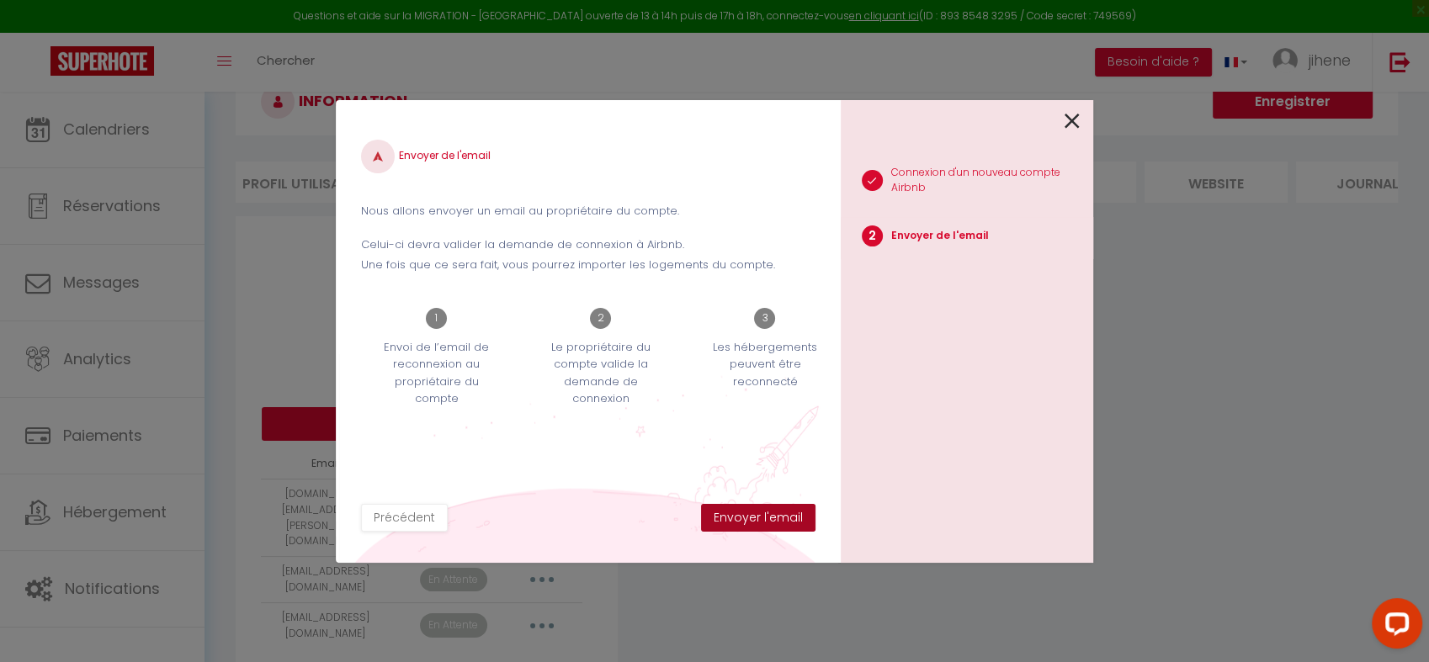
click at [776, 513] on button "Envoyer l'email" at bounding box center [758, 518] width 114 height 29
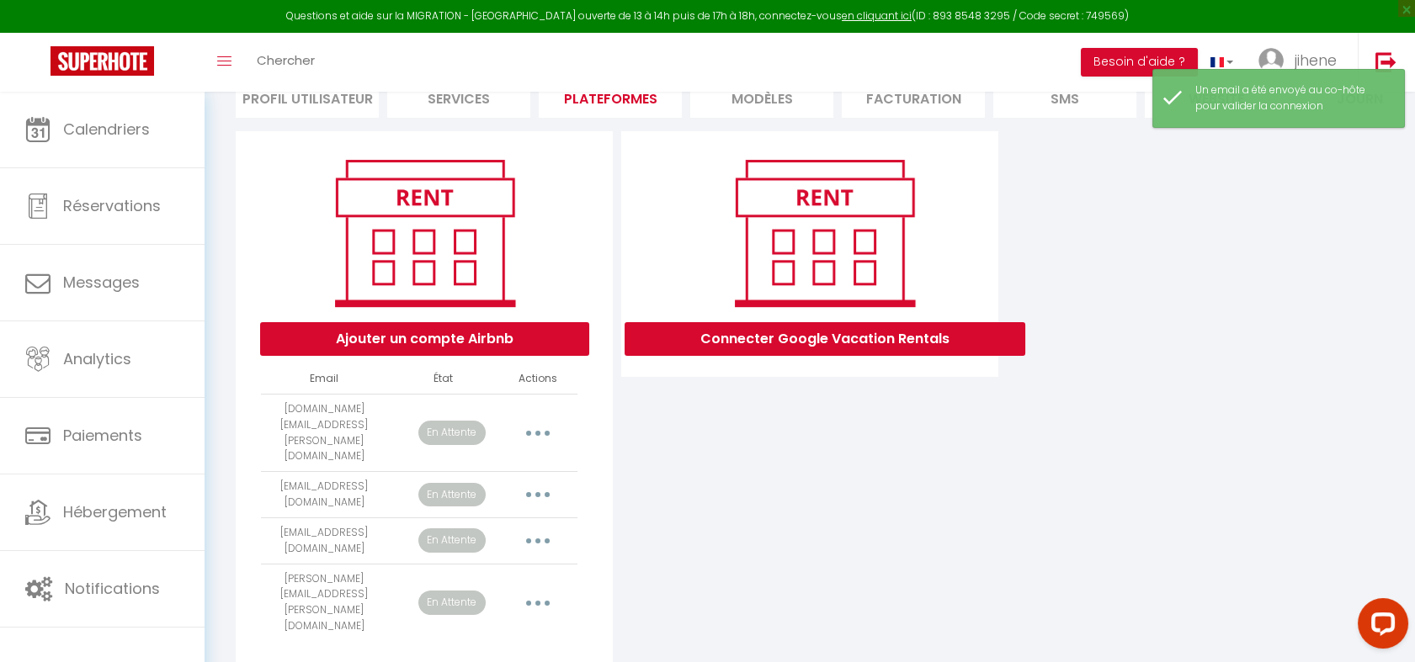
scroll to position [144, 0]
click at [515, 355] on button "Ajouter un compte Airbnb" at bounding box center [424, 339] width 329 height 34
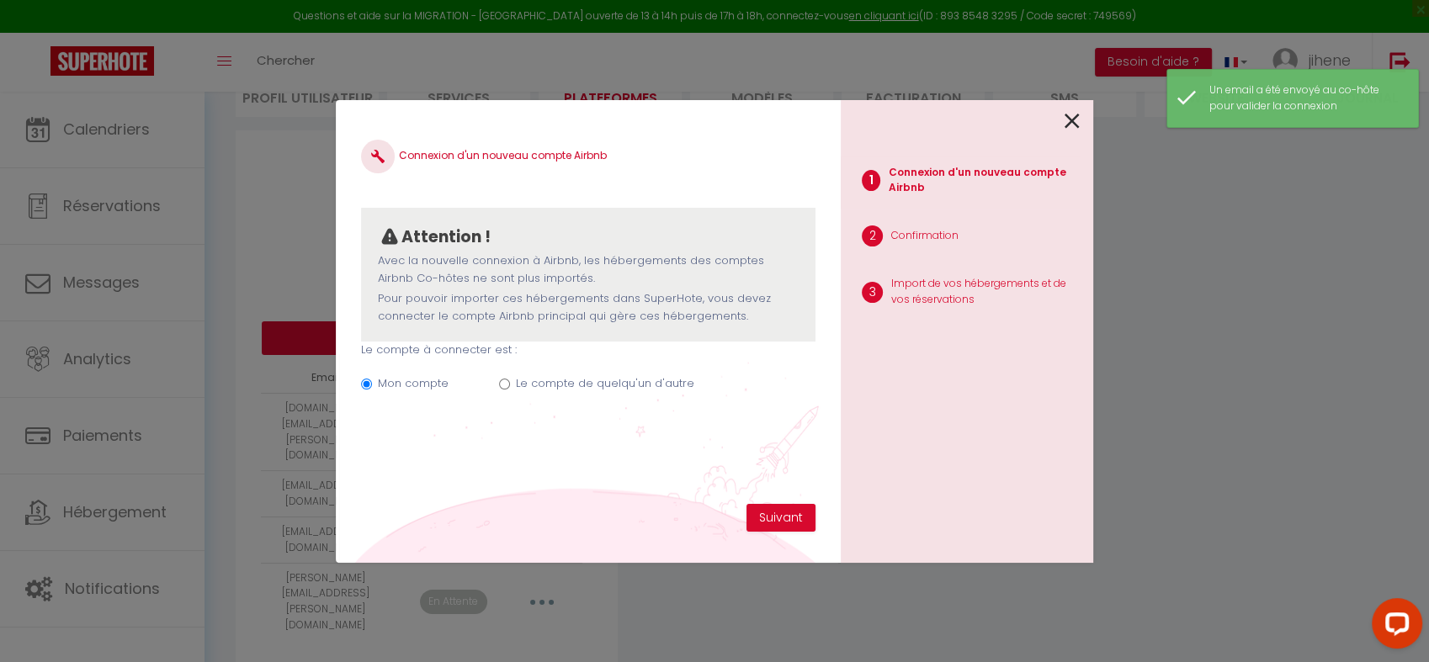
click at [586, 380] on label "Le compte de quelqu'un d'autre" at bounding box center [605, 383] width 178 height 17
click at [510, 380] on input "Le compte de quelqu'un d'autre" at bounding box center [504, 384] width 11 height 11
radio input "true"
radio input "false"
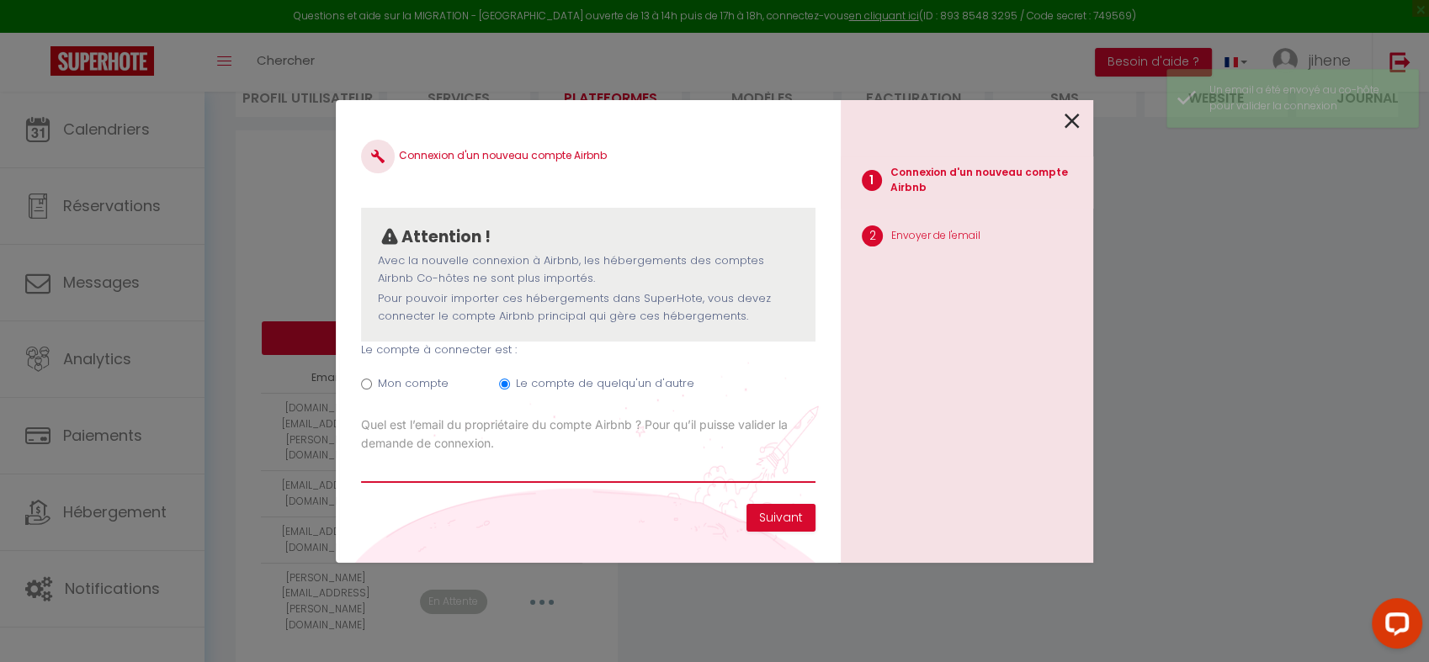
click at [630, 464] on input "Email connexion Airbnb" at bounding box center [588, 468] width 455 height 30
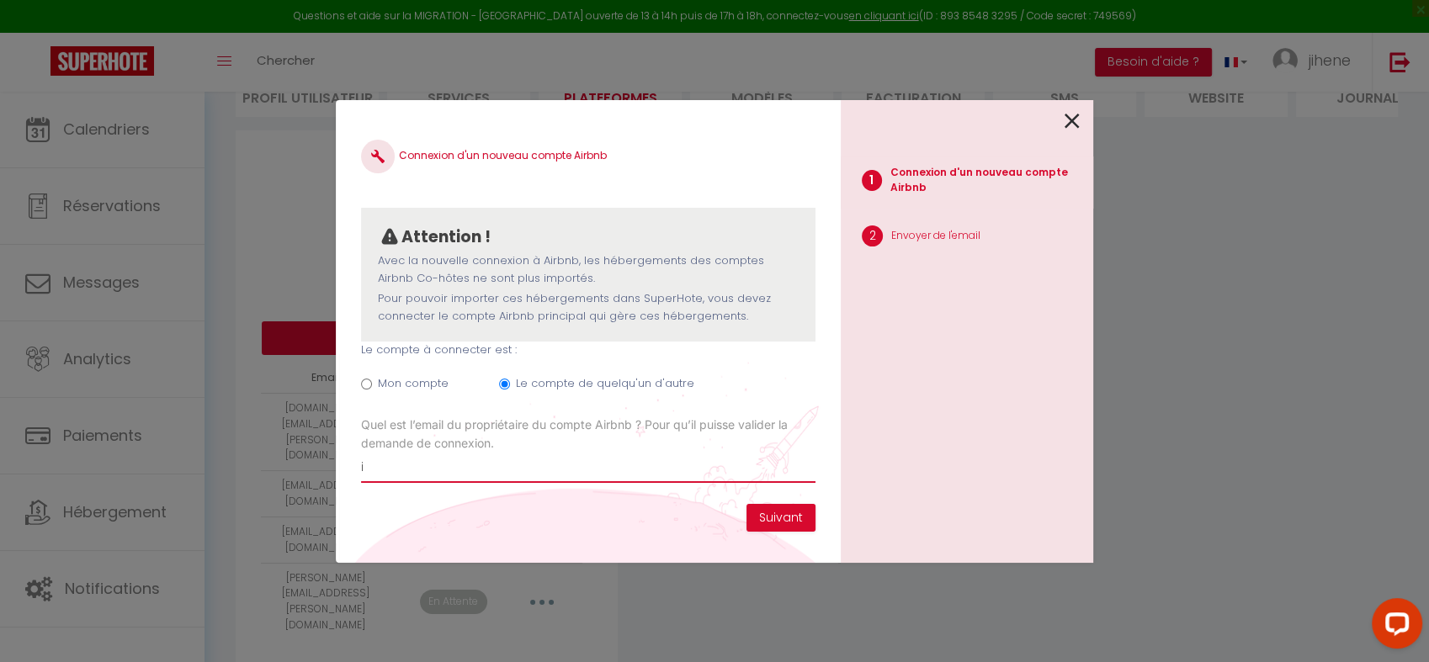
type input "[EMAIL_ADDRESS][DOMAIN_NAME]"
click at [774, 524] on button "Suivant" at bounding box center [781, 518] width 69 height 29
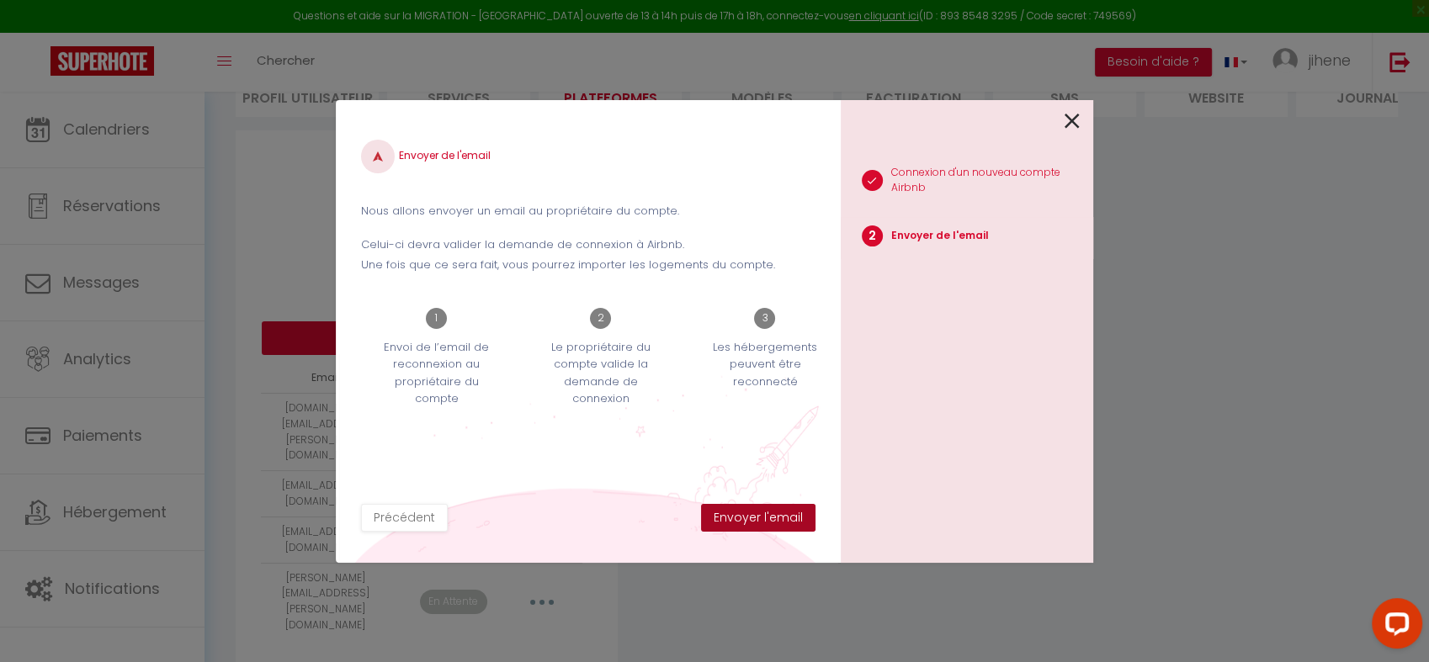
click at [774, 524] on button "Envoyer l'email" at bounding box center [758, 518] width 114 height 29
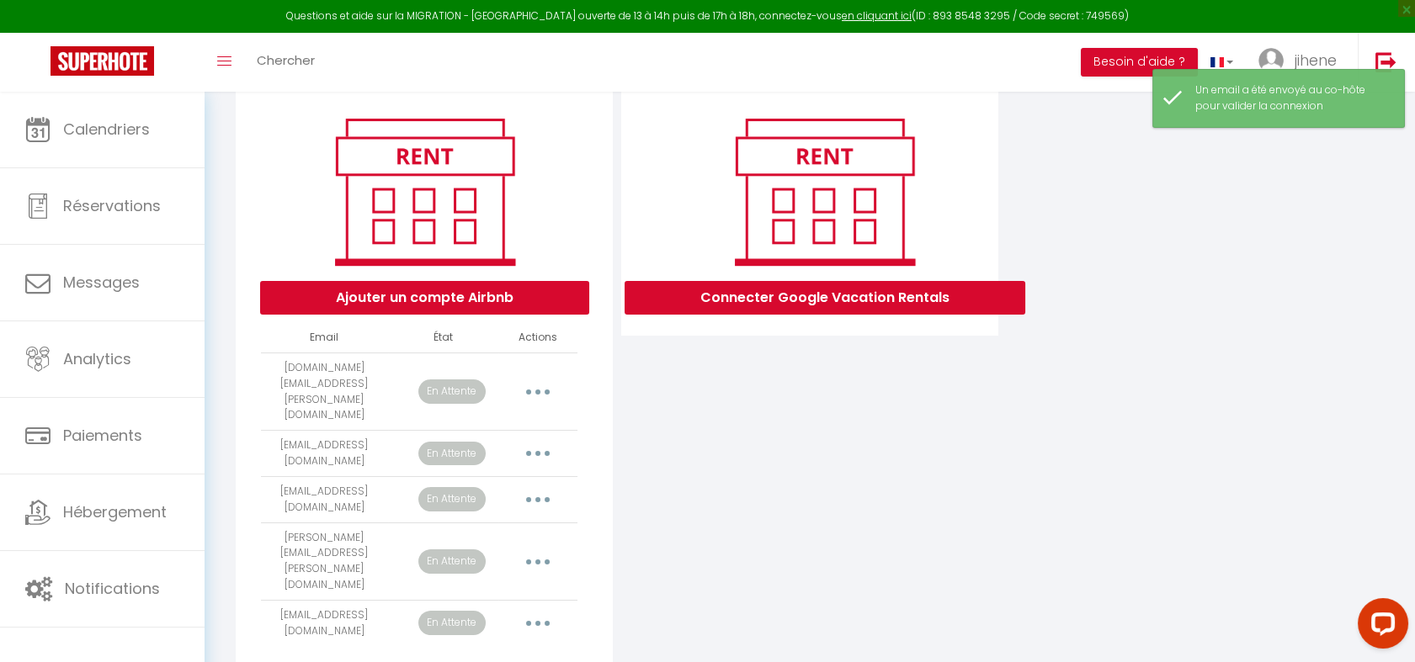
scroll to position [186, 0]
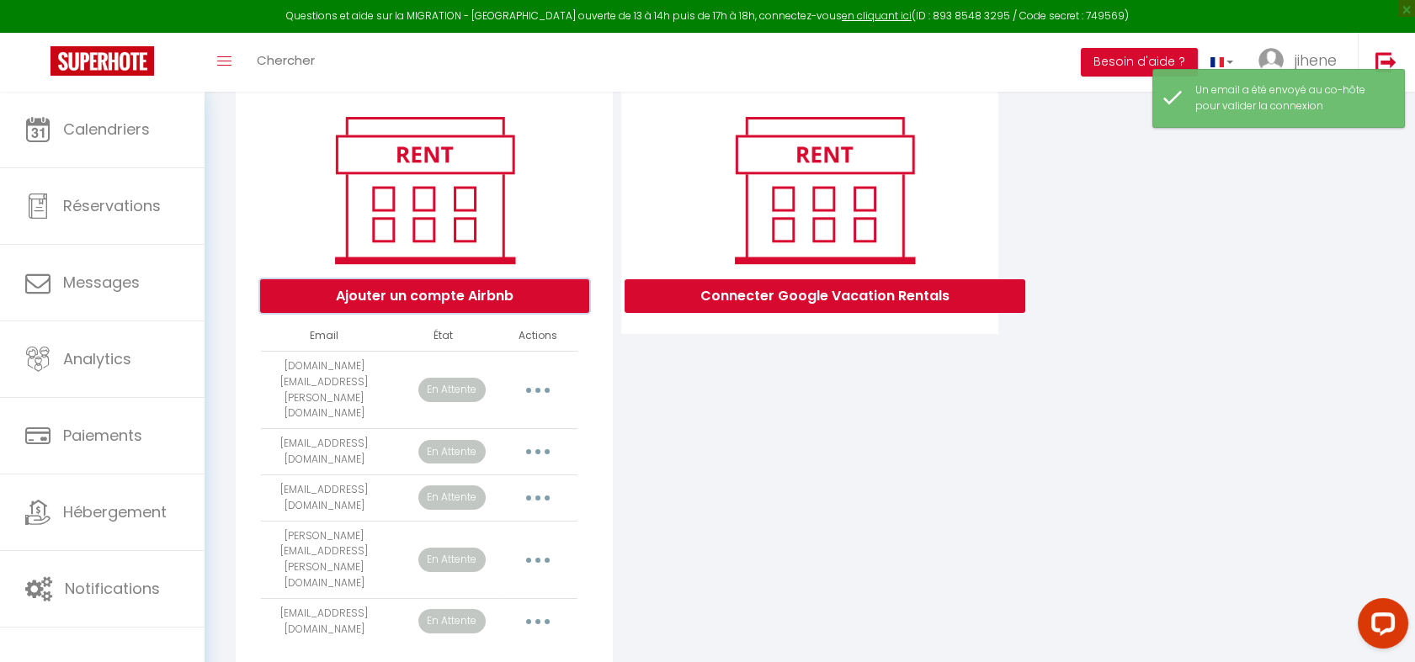
click at [515, 311] on button "Ajouter un compte Airbnb" at bounding box center [424, 296] width 329 height 34
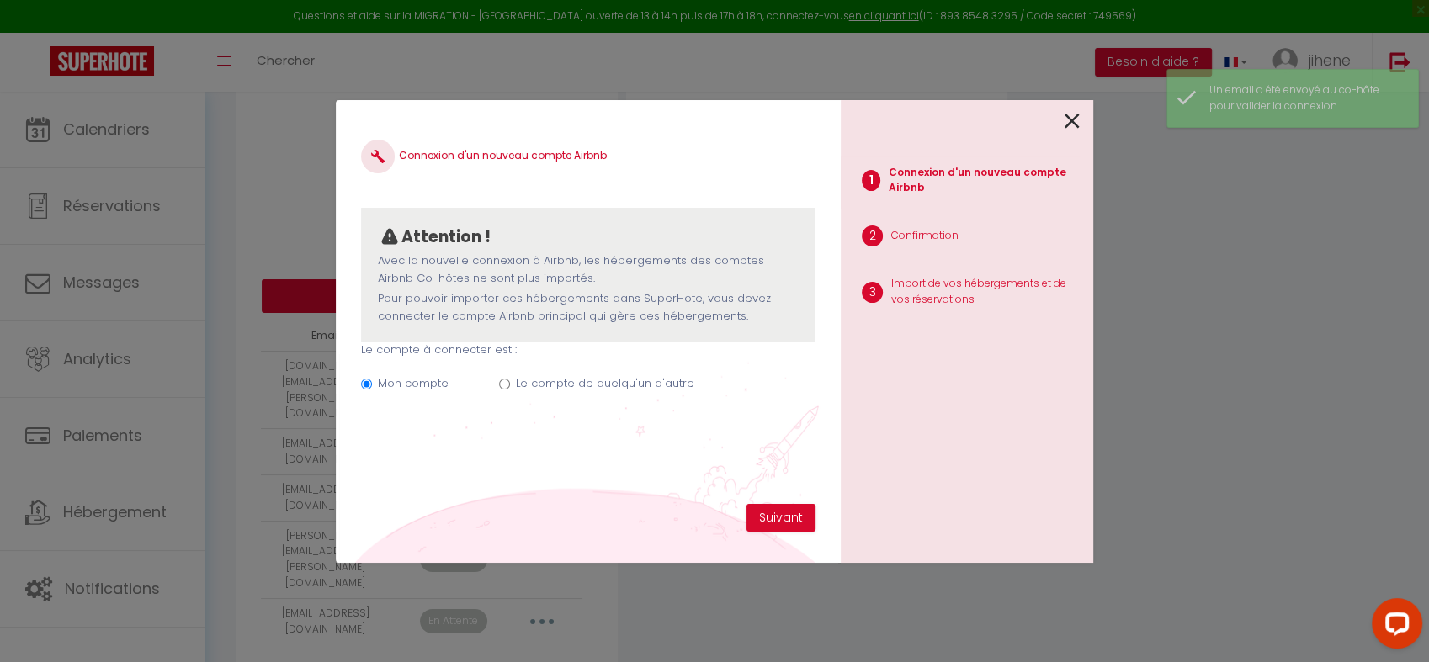
click at [614, 379] on label "Le compte de quelqu'un d'autre" at bounding box center [605, 383] width 178 height 17
click at [510, 379] on input "Le compte de quelqu'un d'autre" at bounding box center [504, 384] width 11 height 11
radio input "true"
radio input "false"
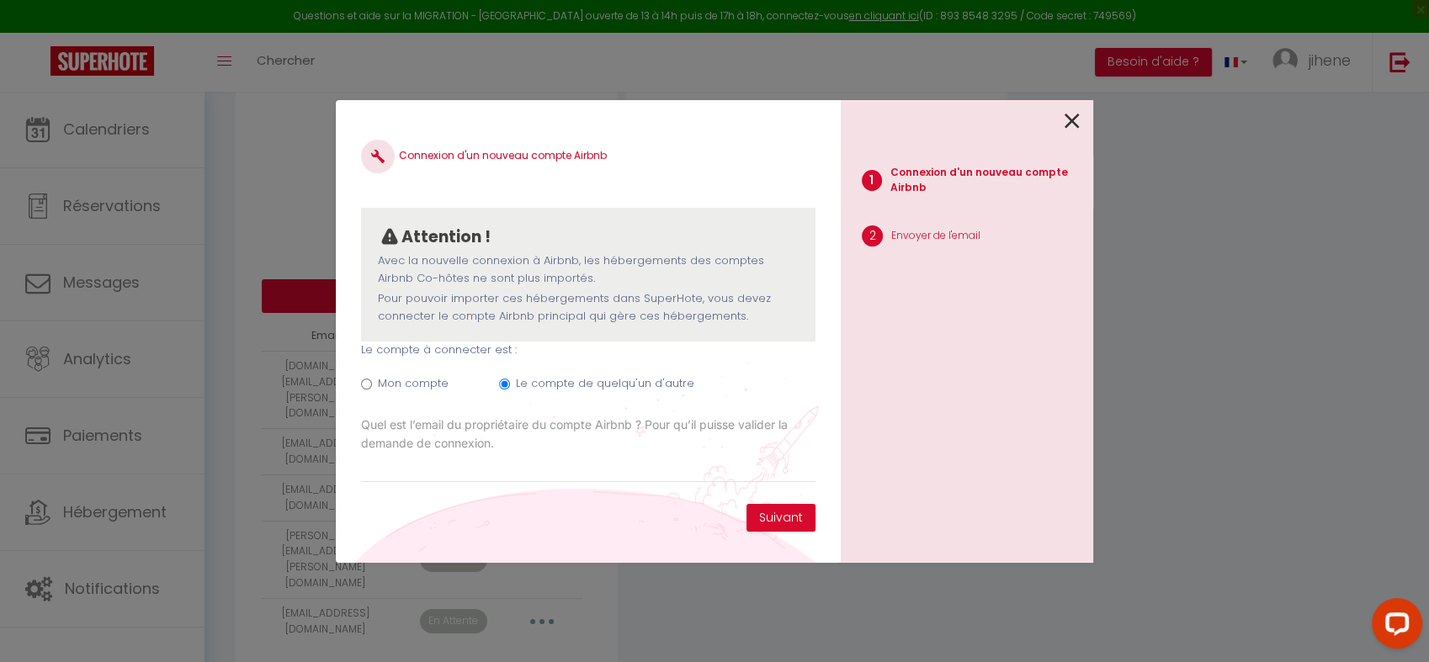
click at [569, 451] on label "Quel est l’email du propriétaire du compte Airbnb ? Pour qu’il puisse valider l…" at bounding box center [588, 434] width 455 height 37
click at [0, 0] on input "[DOMAIN_NAME][EMAIL_ADDRESS][PERSON_NAME][DOMAIN_NAME]" at bounding box center [0, 0] width 0 height 0
click at [543, 473] on input "Email connexion Airbnb" at bounding box center [588, 468] width 455 height 30
type input "[EMAIL_ADDRESS][DOMAIN_NAME]"
click at [765, 521] on button "Suivant" at bounding box center [781, 518] width 69 height 29
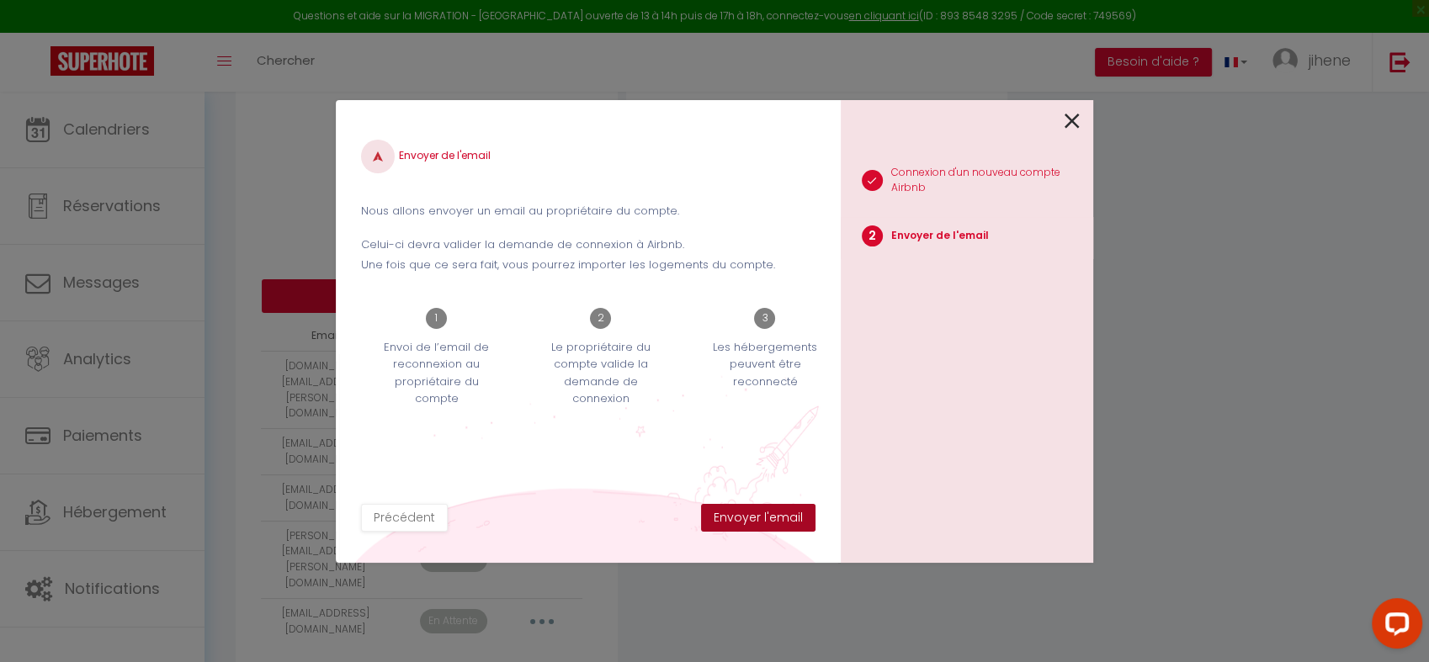
click at [765, 521] on button "Envoyer l'email" at bounding box center [758, 518] width 114 height 29
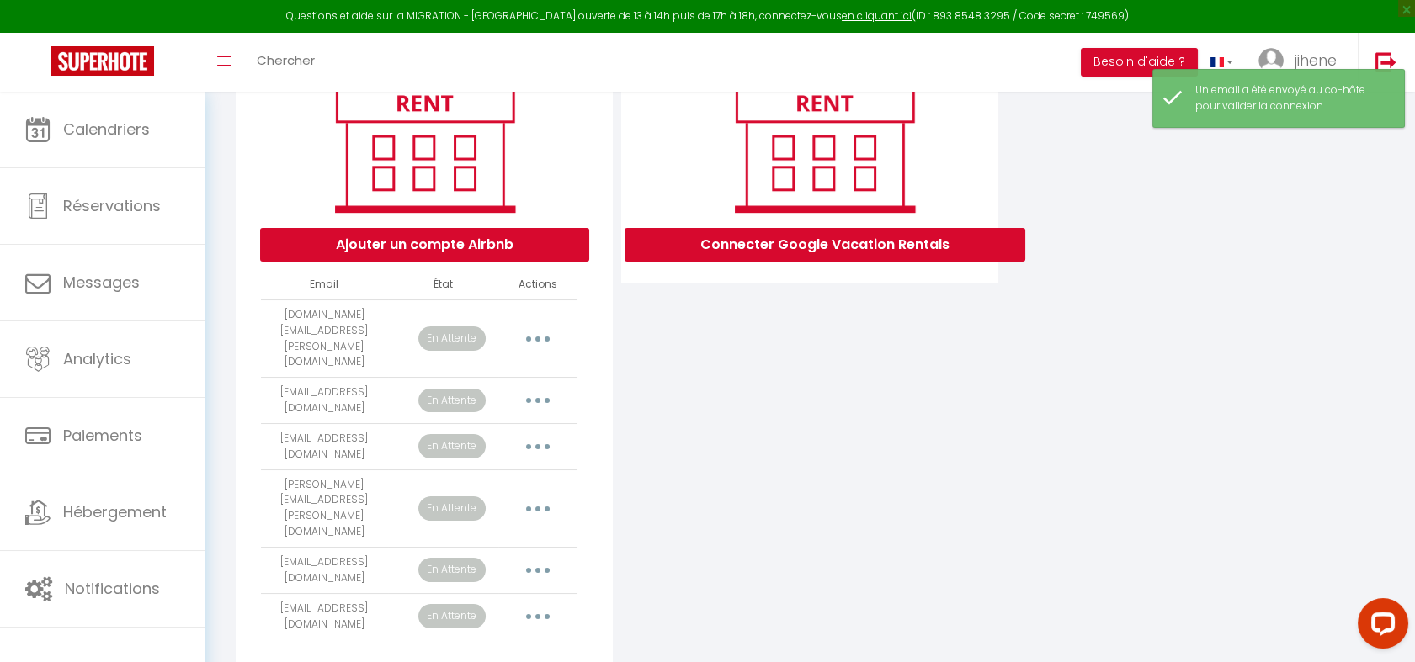
scroll to position [240, 0]
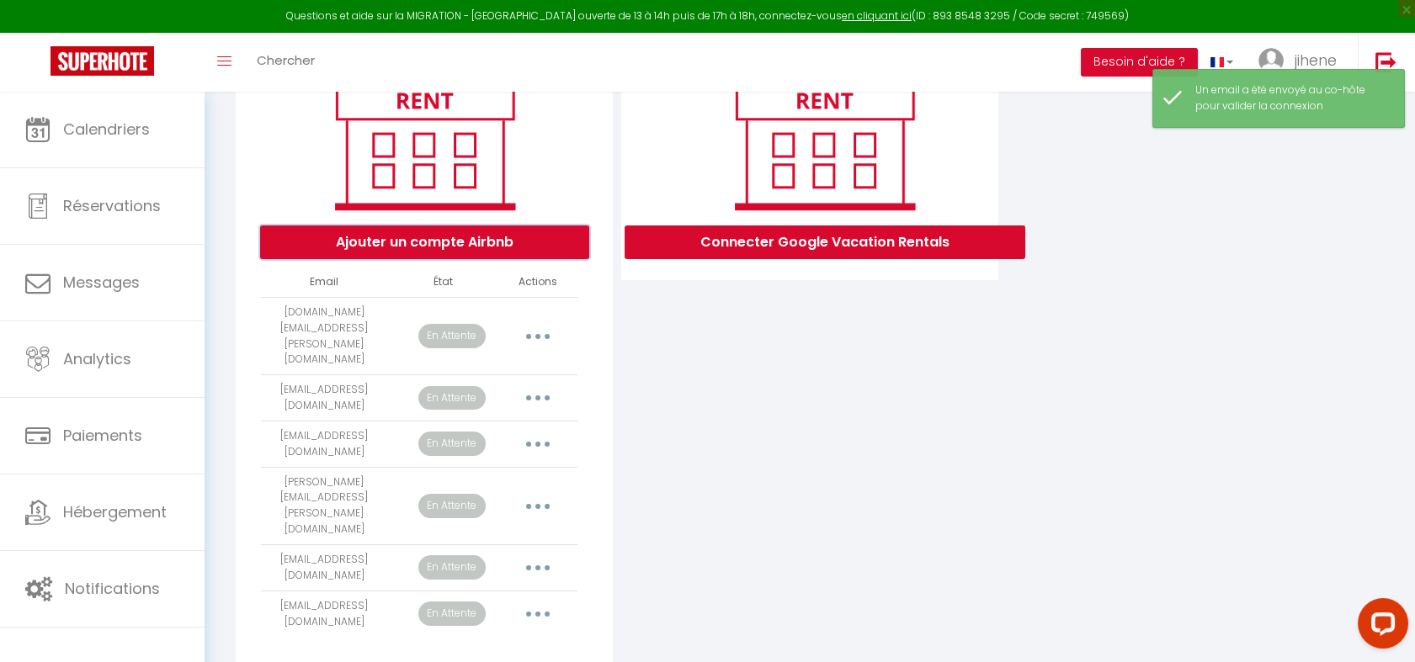
click at [513, 250] on button "Ajouter un compte Airbnb" at bounding box center [424, 243] width 329 height 34
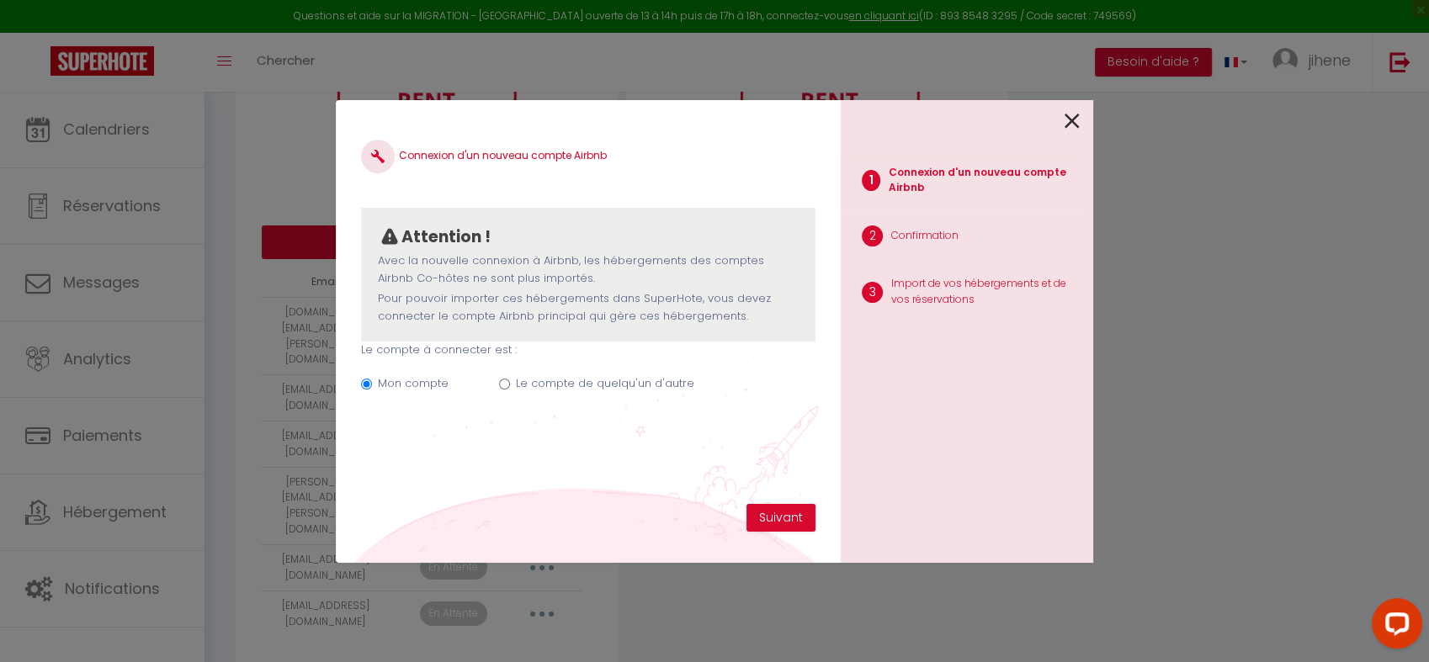
click at [1070, 119] on icon at bounding box center [1072, 121] width 15 height 25
